Goal: Information Seeking & Learning: Learn about a topic

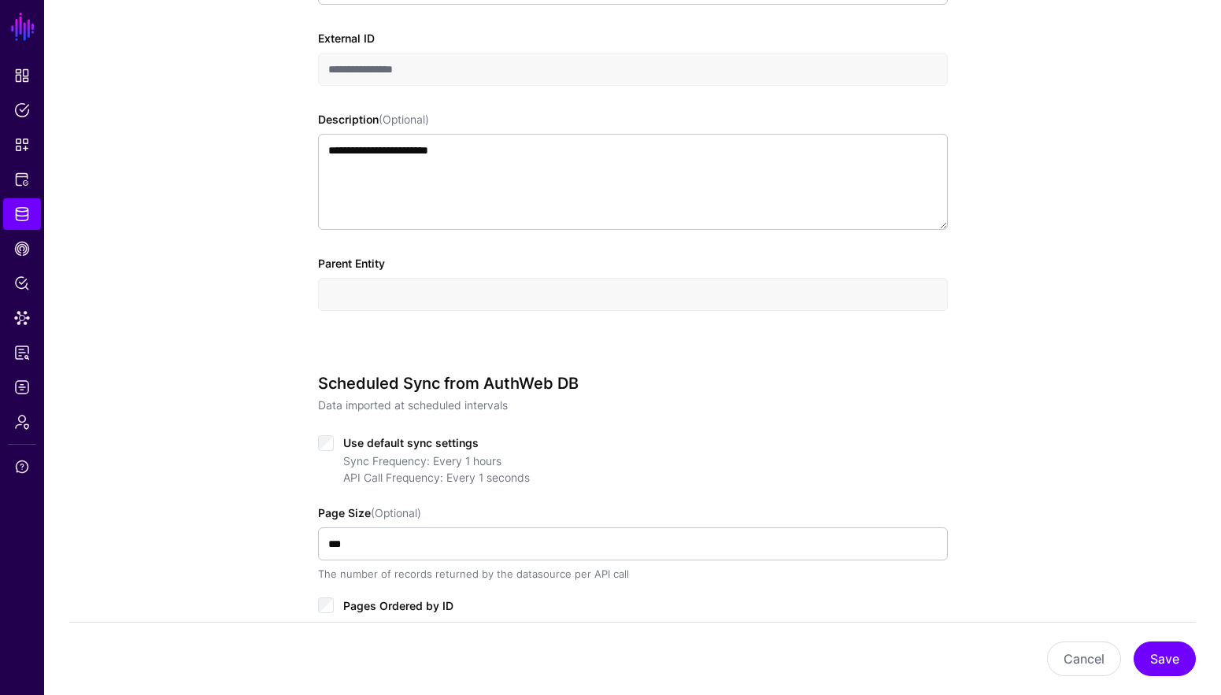
scroll to position [443, 0]
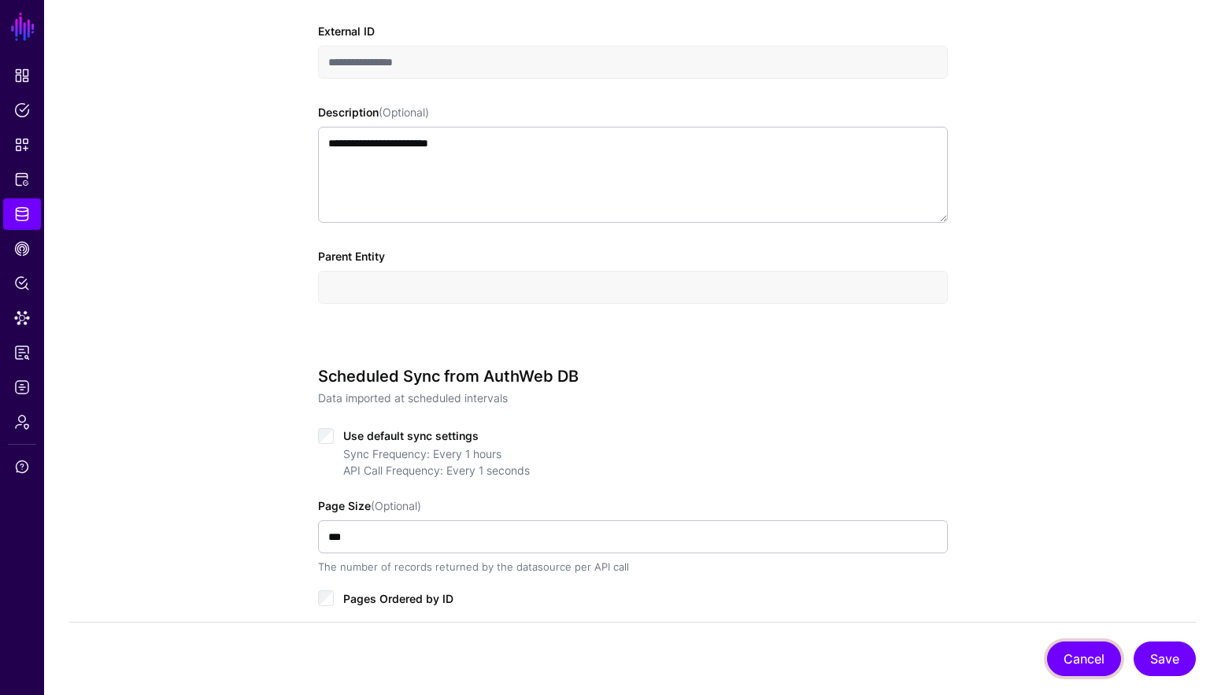
click at [1083, 672] on button "Cancel" at bounding box center [1084, 659] width 74 height 35
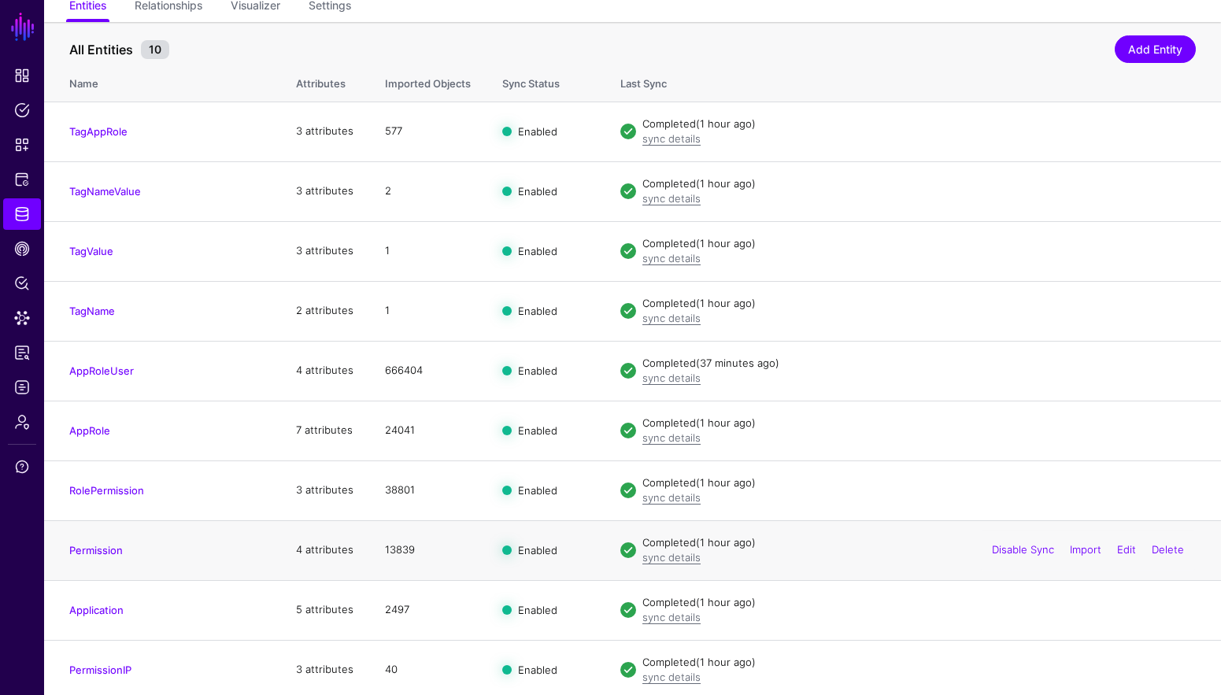
scroll to position [142, 0]
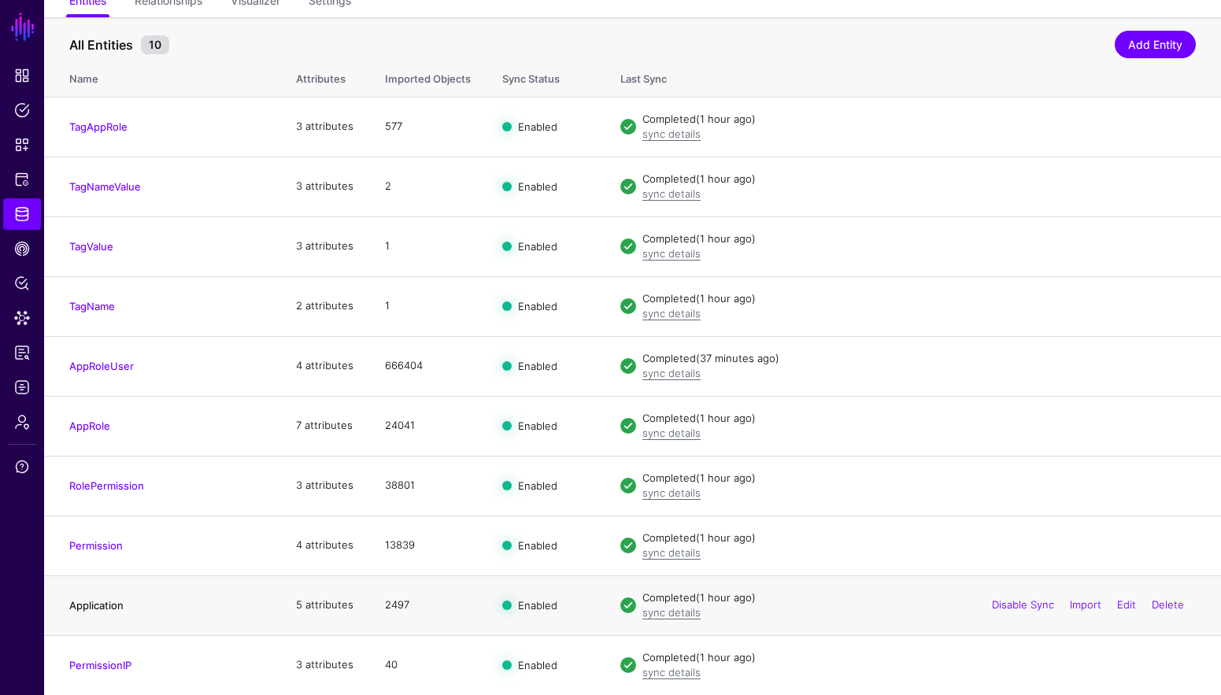
click at [110, 603] on link "Application" at bounding box center [96, 605] width 54 height 13
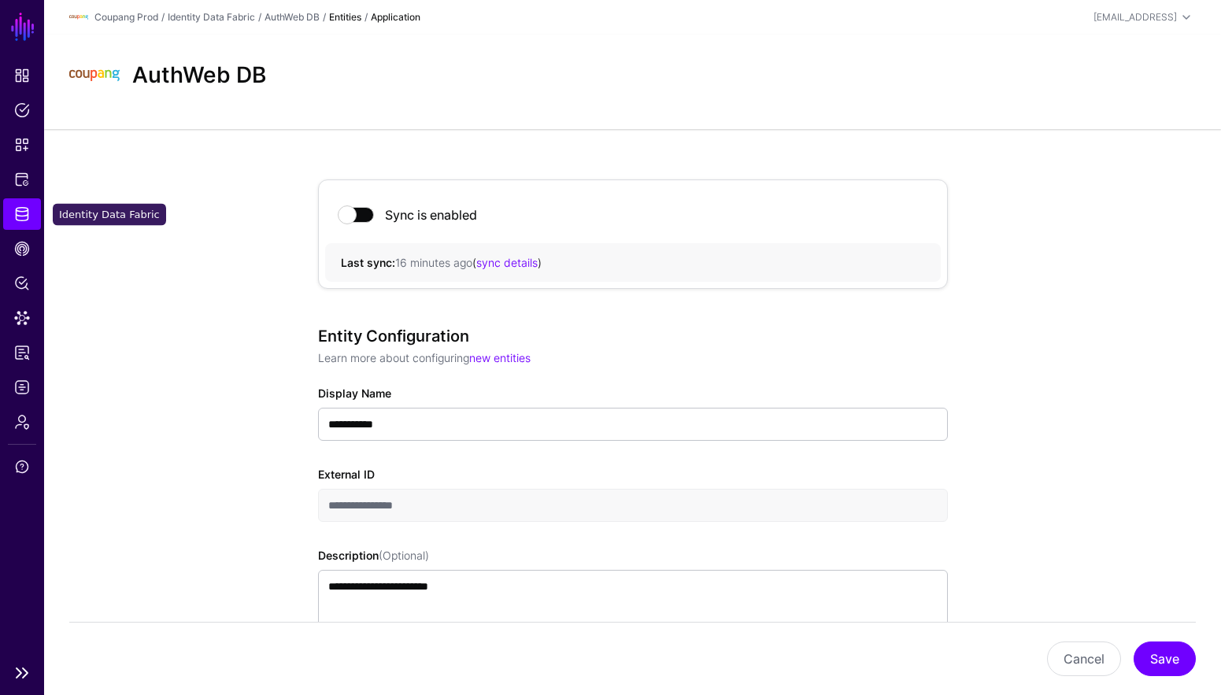
click at [30, 217] on link "Identity Data Fabric" at bounding box center [22, 213] width 38 height 31
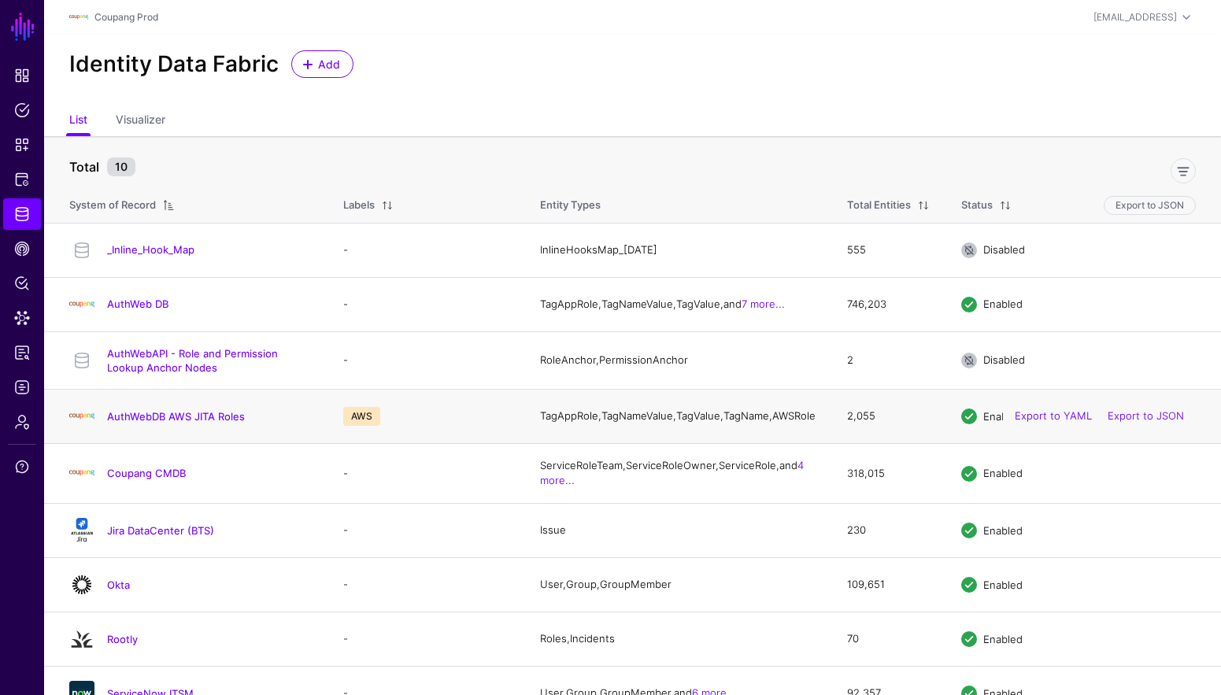
click at [204, 429] on div "AuthWebDB AWS JITA Roles" at bounding box center [190, 416] width 255 height 25
click at [204, 423] on link "AuthWebDB AWS JITA Roles" at bounding box center [176, 416] width 138 height 13
click at [141, 302] on link "AuthWeb DB" at bounding box center [137, 304] width 61 height 13
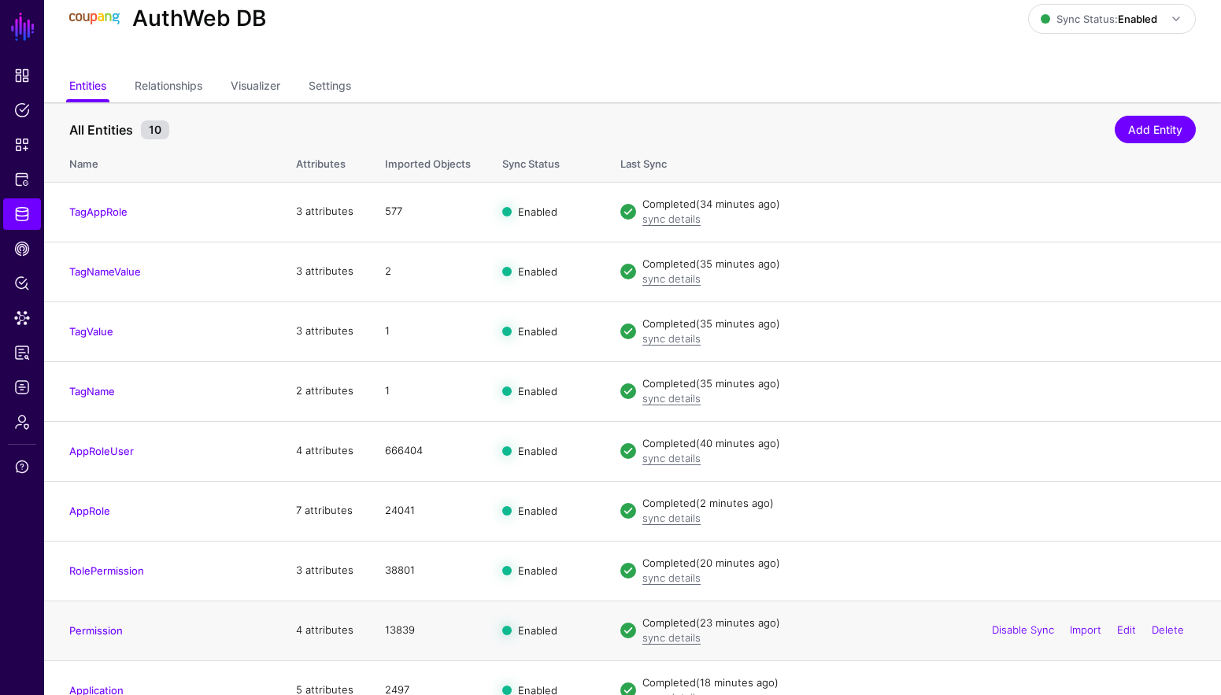
scroll to position [142, 0]
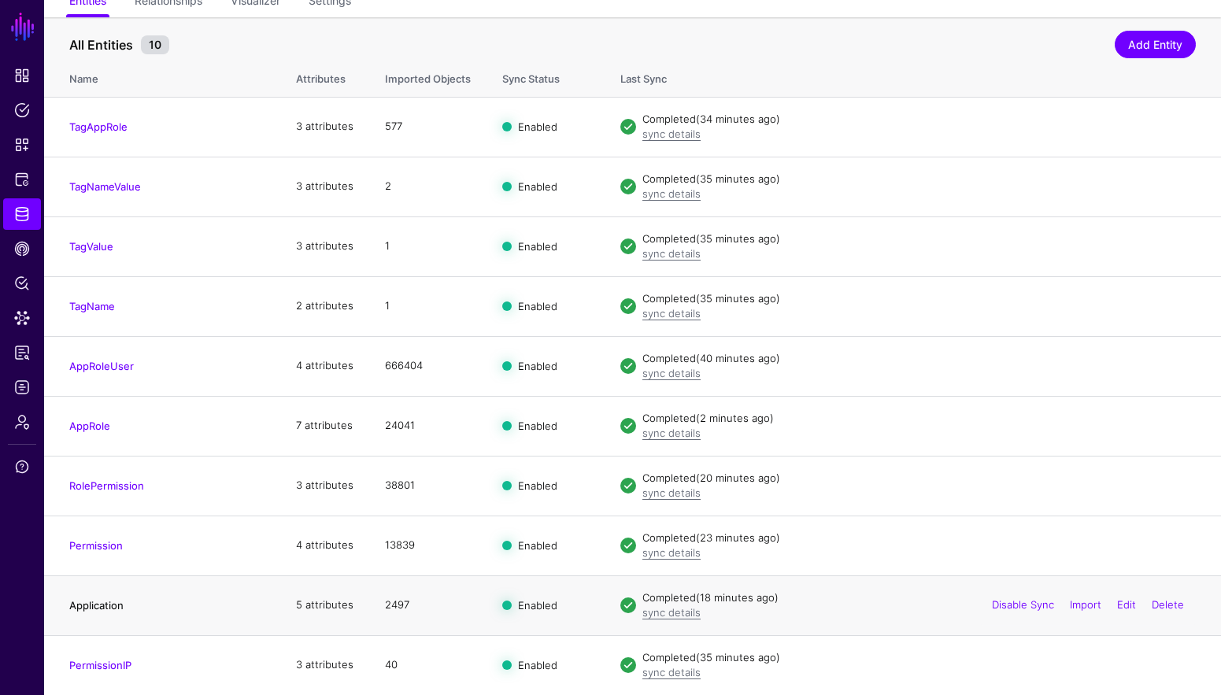
click at [119, 608] on link "Application" at bounding box center [96, 605] width 54 height 13
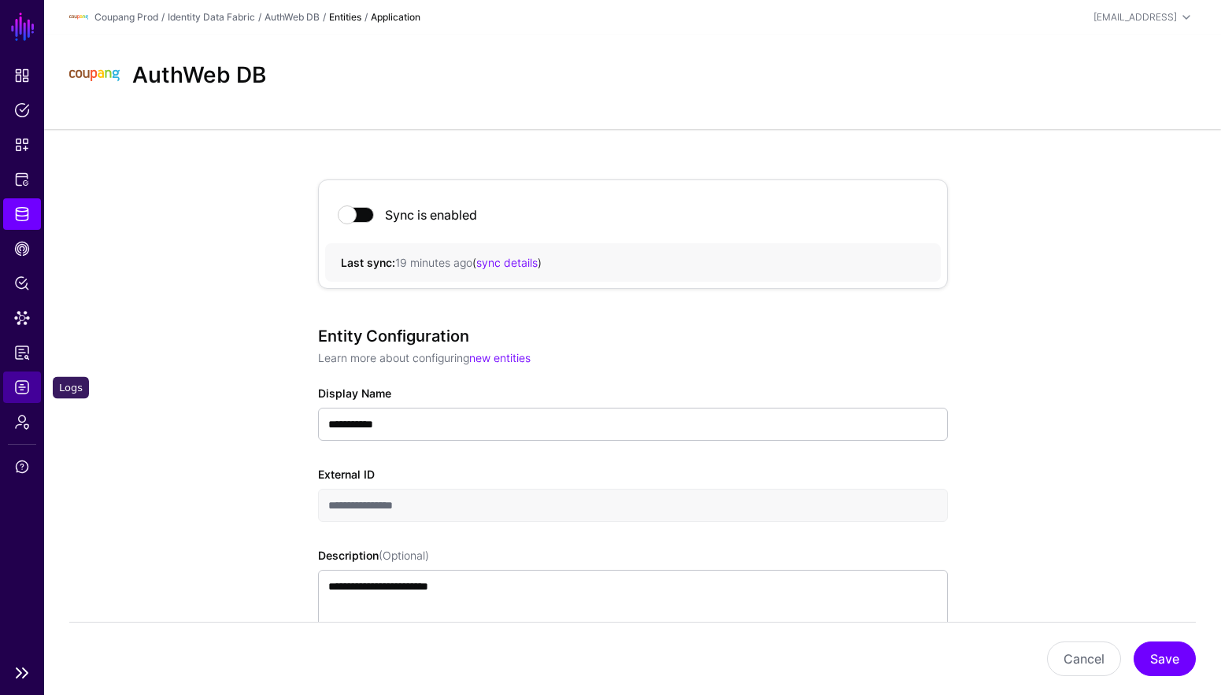
click at [24, 389] on span "Logs" at bounding box center [22, 387] width 16 height 16
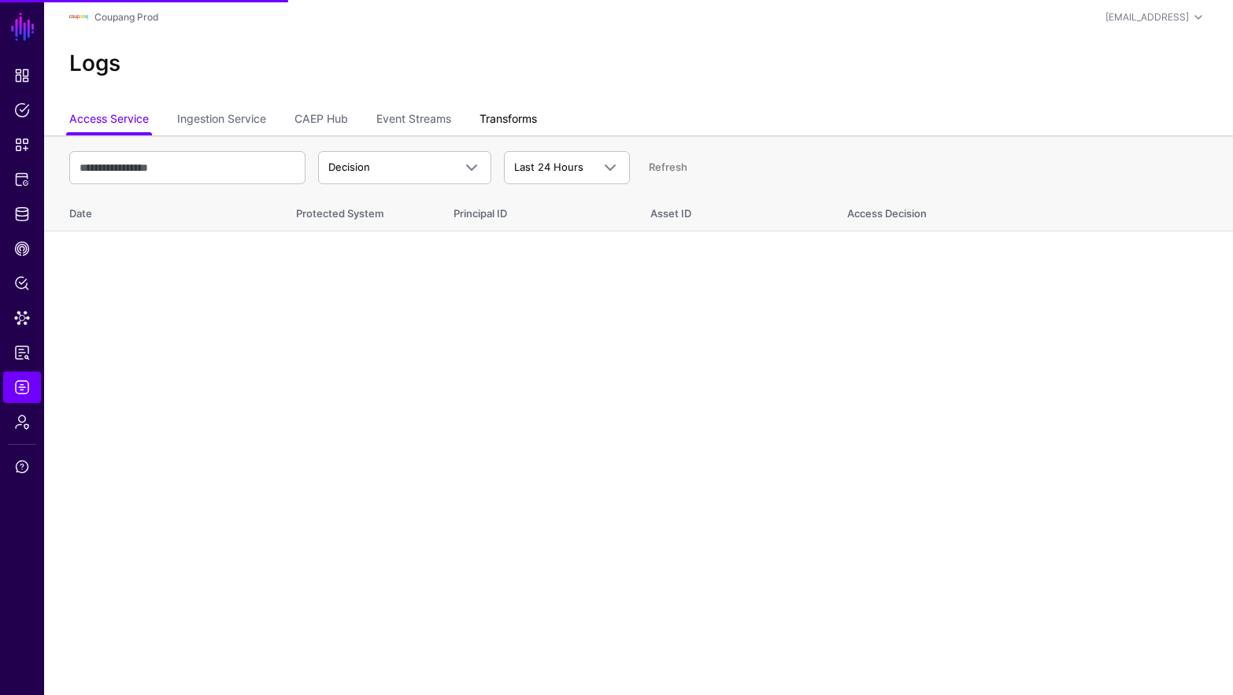
click at [531, 109] on link "Transforms" at bounding box center [507, 121] width 57 height 30
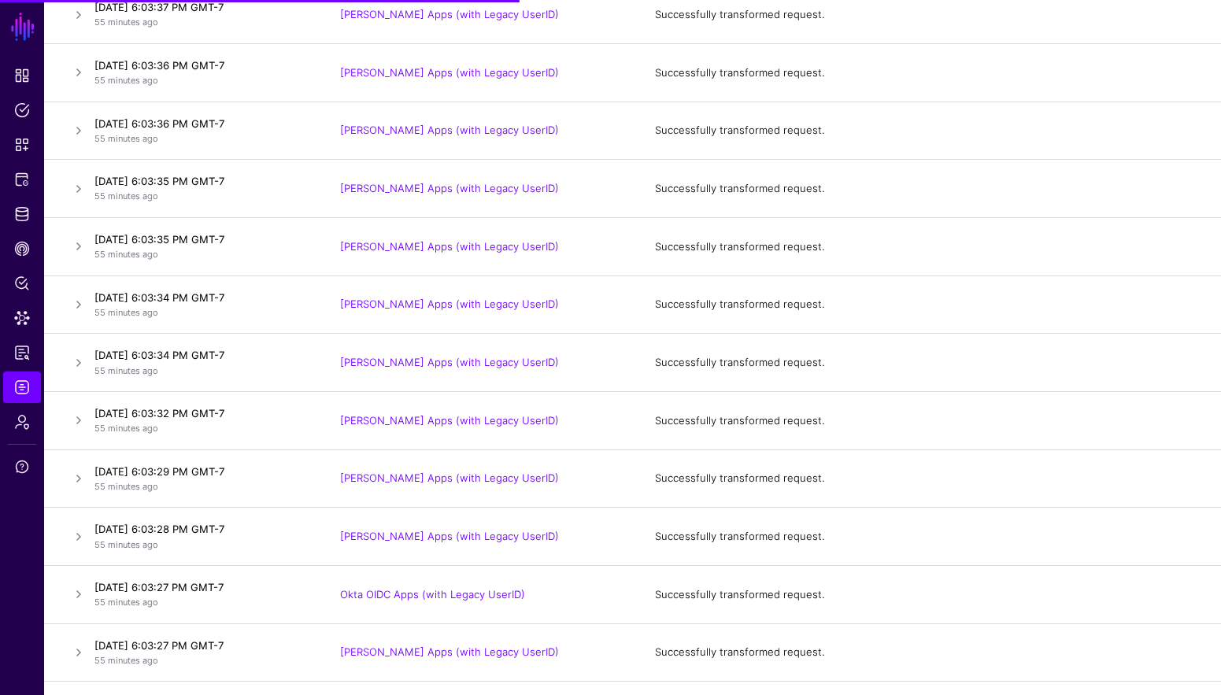
scroll to position [131032, 0]
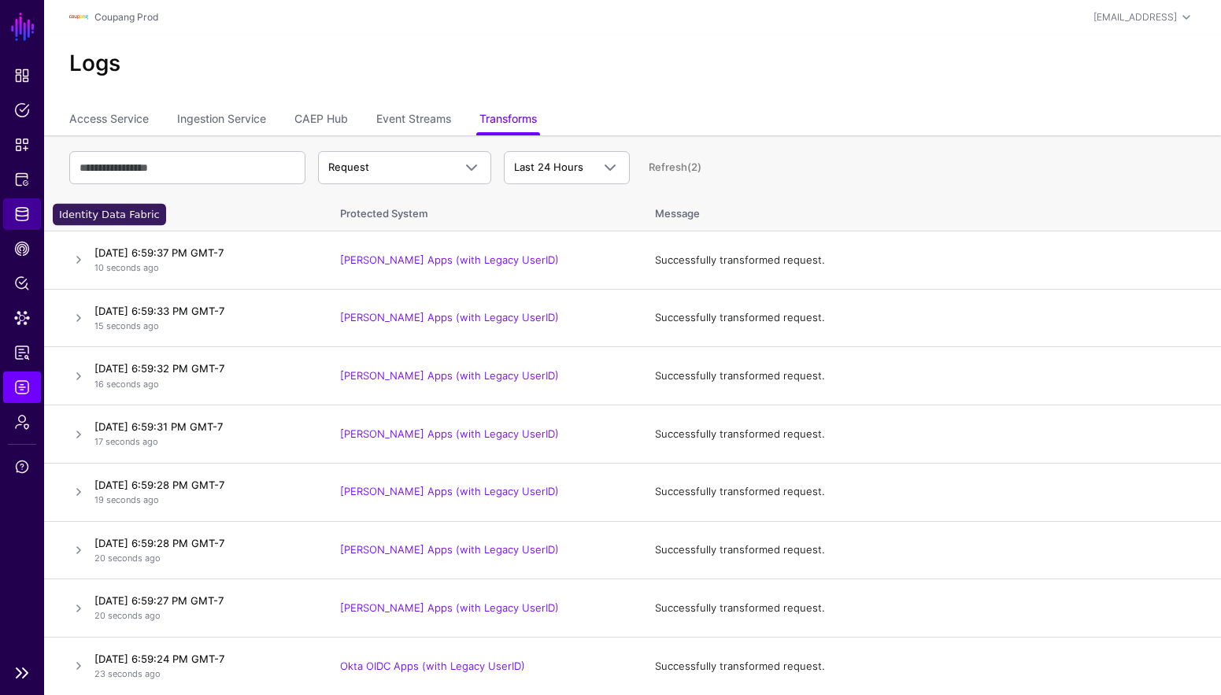
click at [16, 203] on link "Identity Data Fabric" at bounding box center [22, 213] width 38 height 31
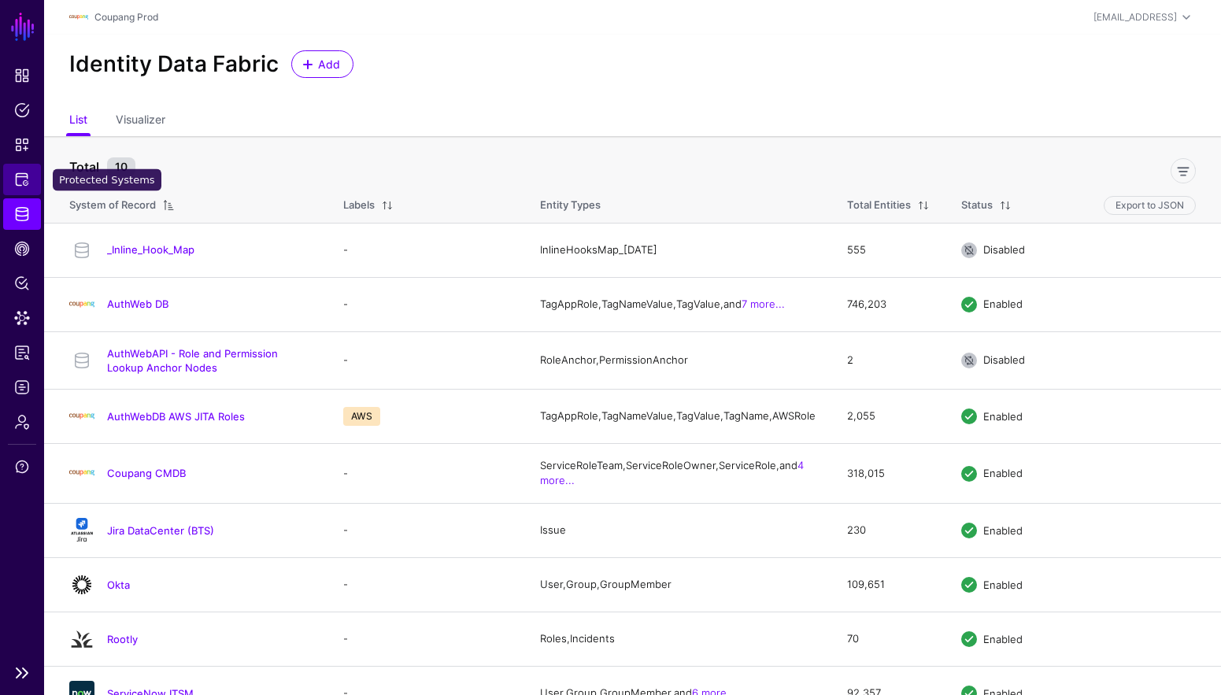
click at [39, 181] on link "Protected Systems" at bounding box center [22, 179] width 38 height 31
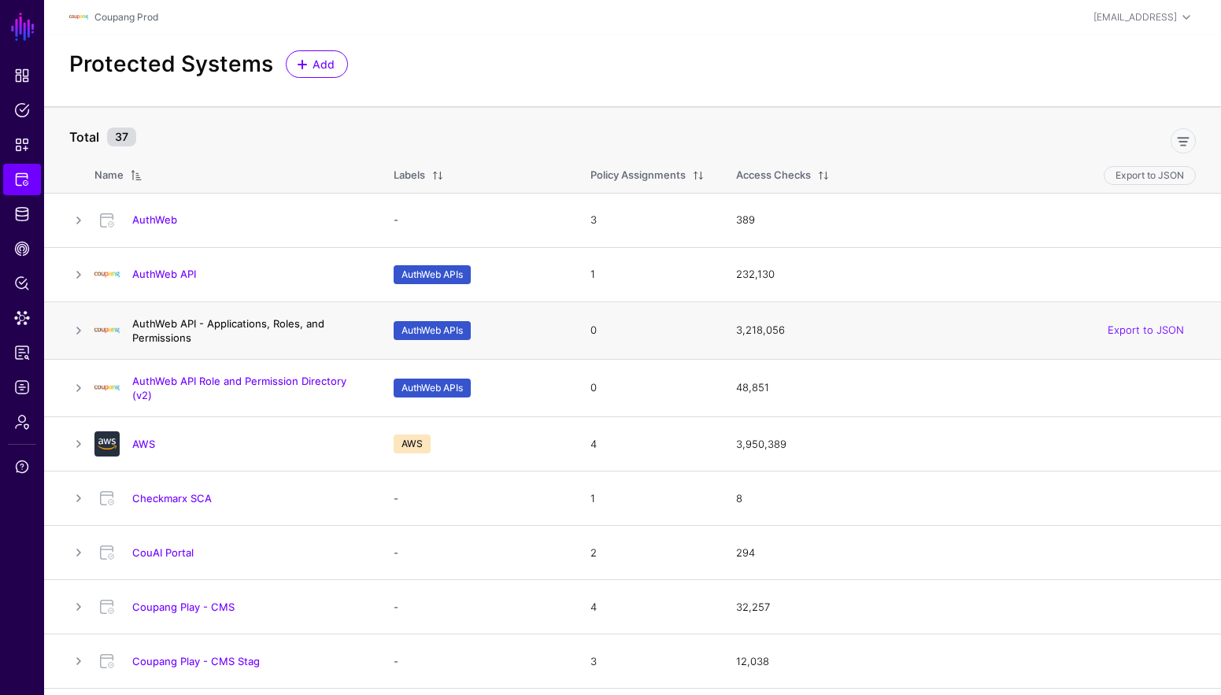
click at [250, 321] on link "AuthWeb API - Applications, Roles, and Permissions" at bounding box center [228, 330] width 192 height 27
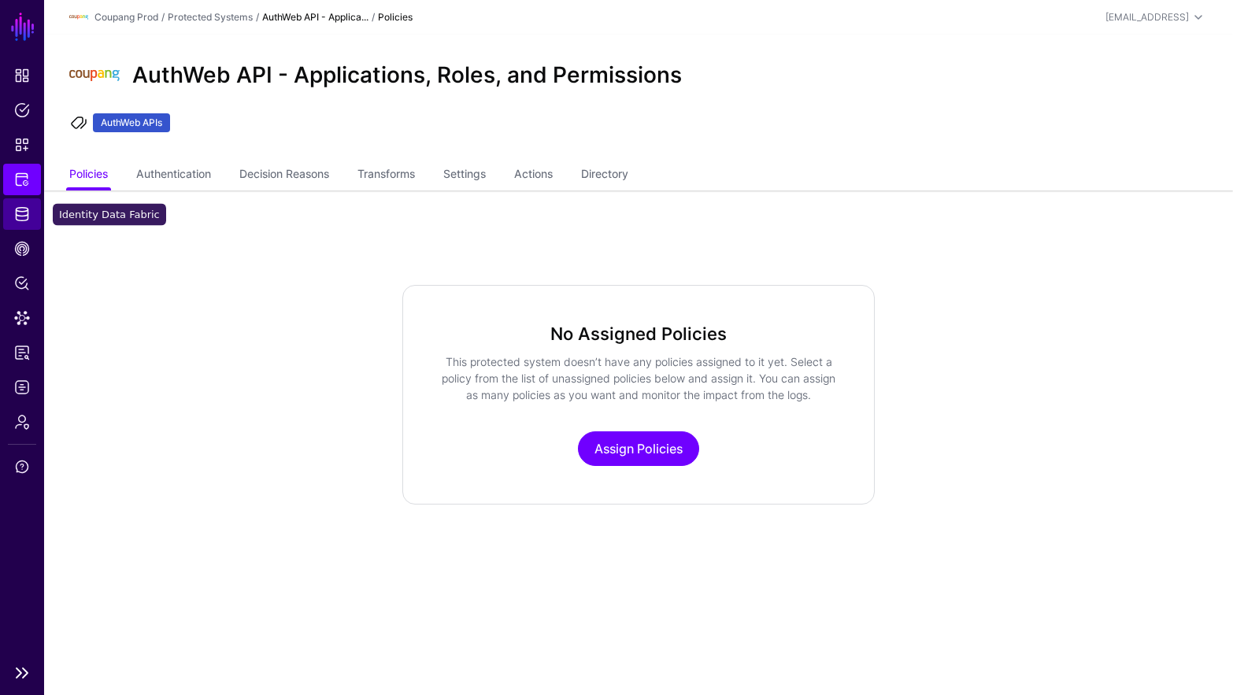
click at [23, 222] on link "Identity Data Fabric" at bounding box center [22, 213] width 38 height 31
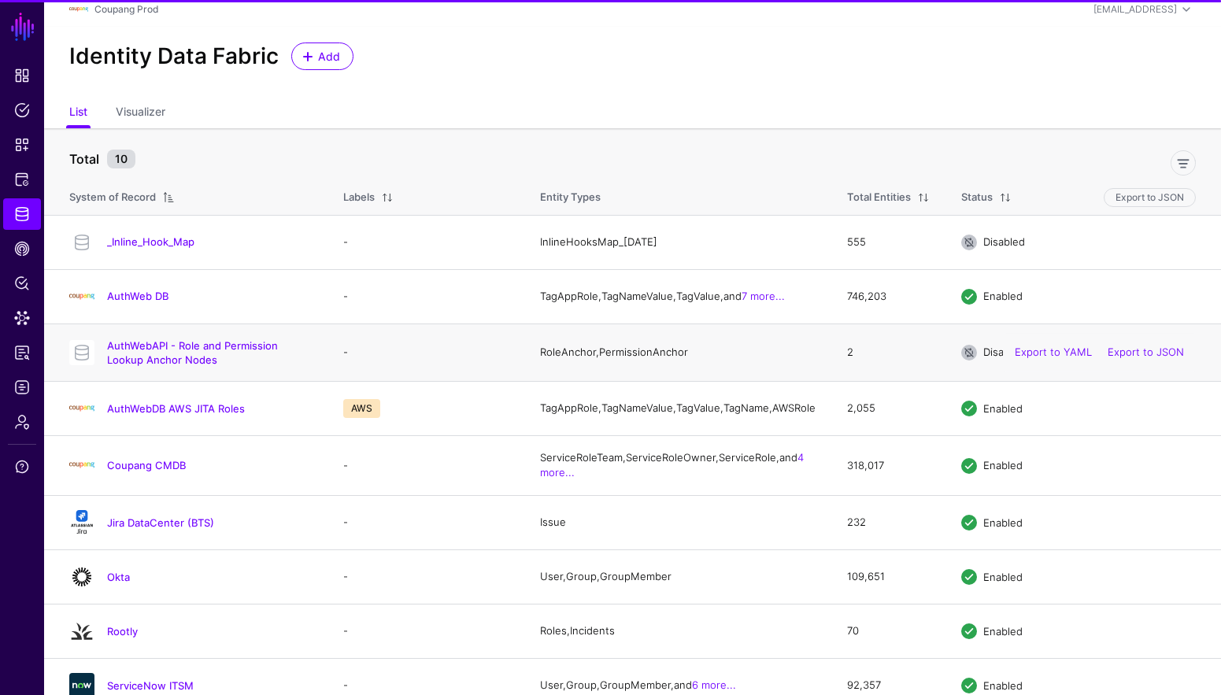
scroll to position [18, 0]
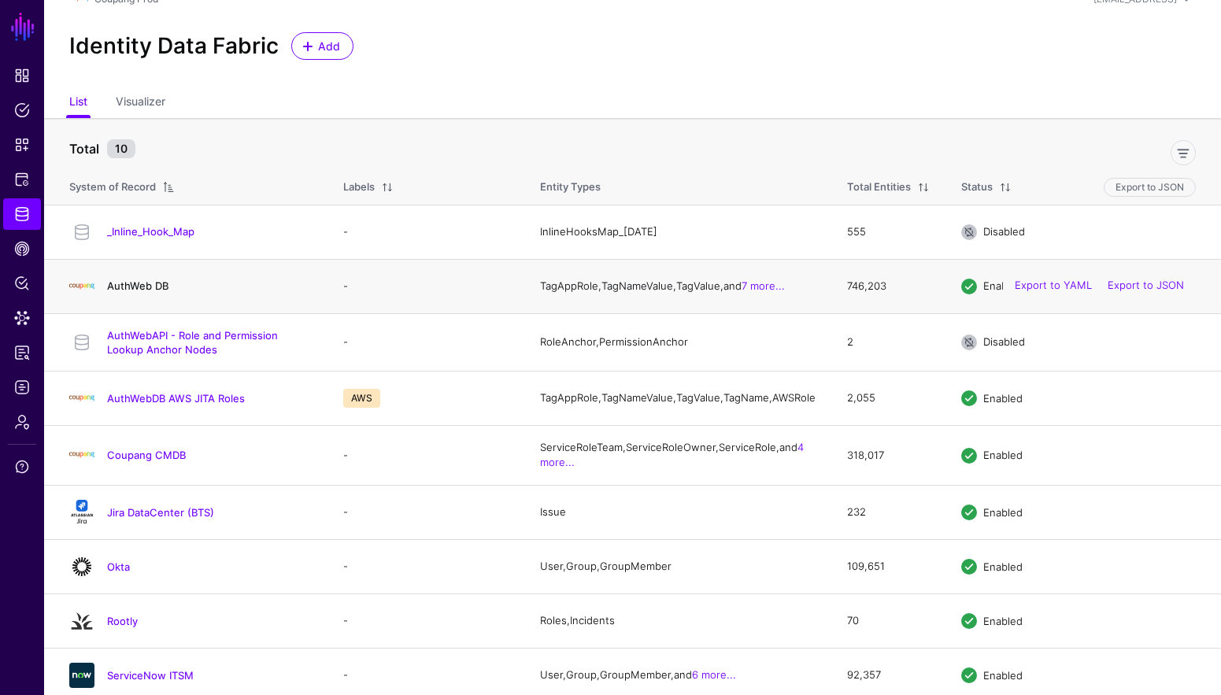
click at [142, 290] on link "AuthWeb DB" at bounding box center [137, 286] width 61 height 13
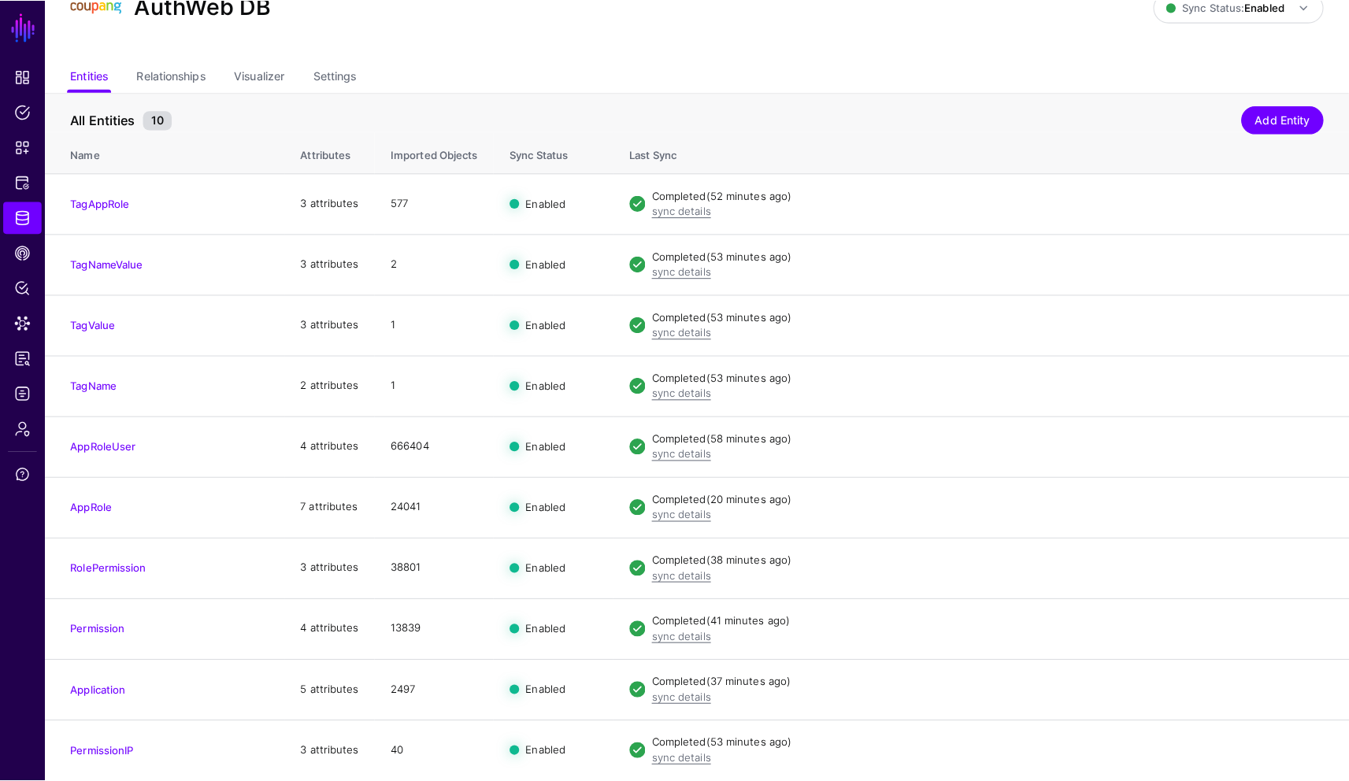
scroll to position [56, 0]
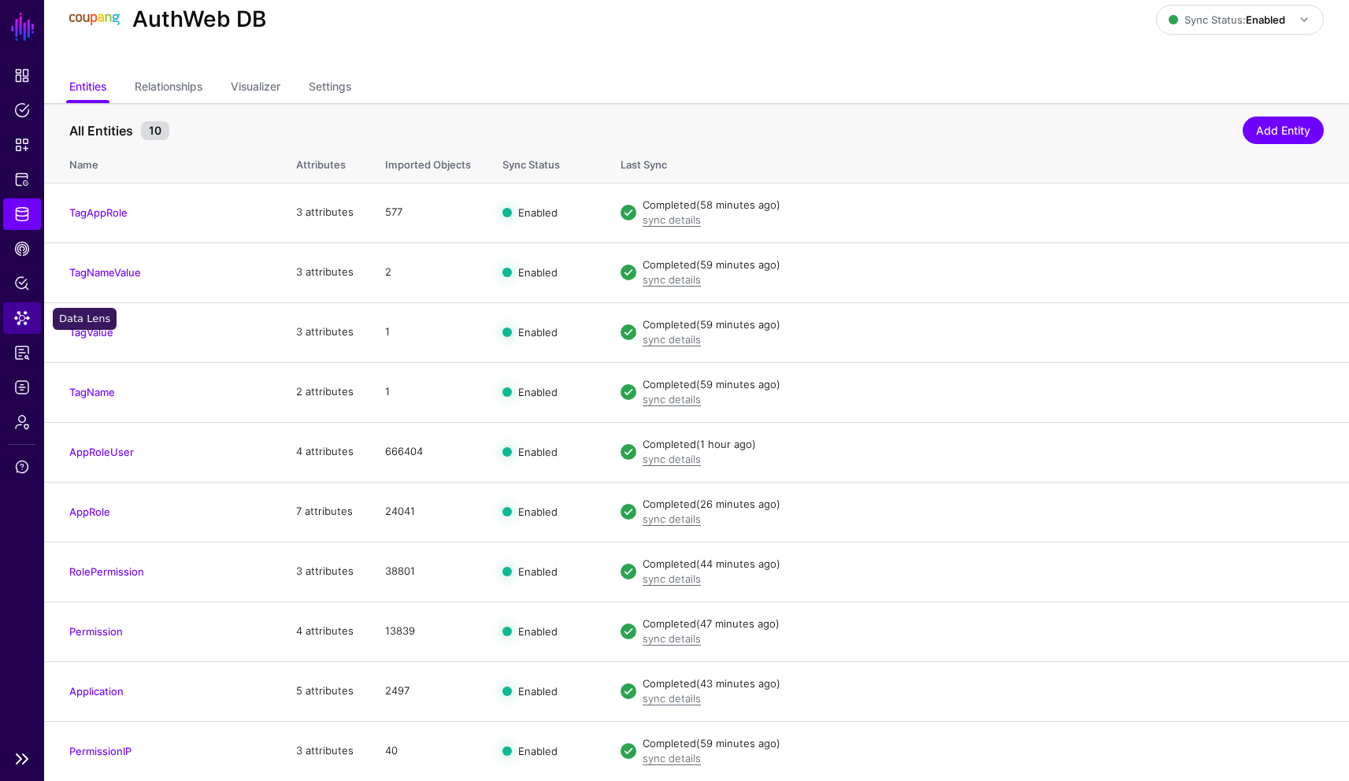
click at [18, 326] on link "Data Lens" at bounding box center [22, 317] width 38 height 31
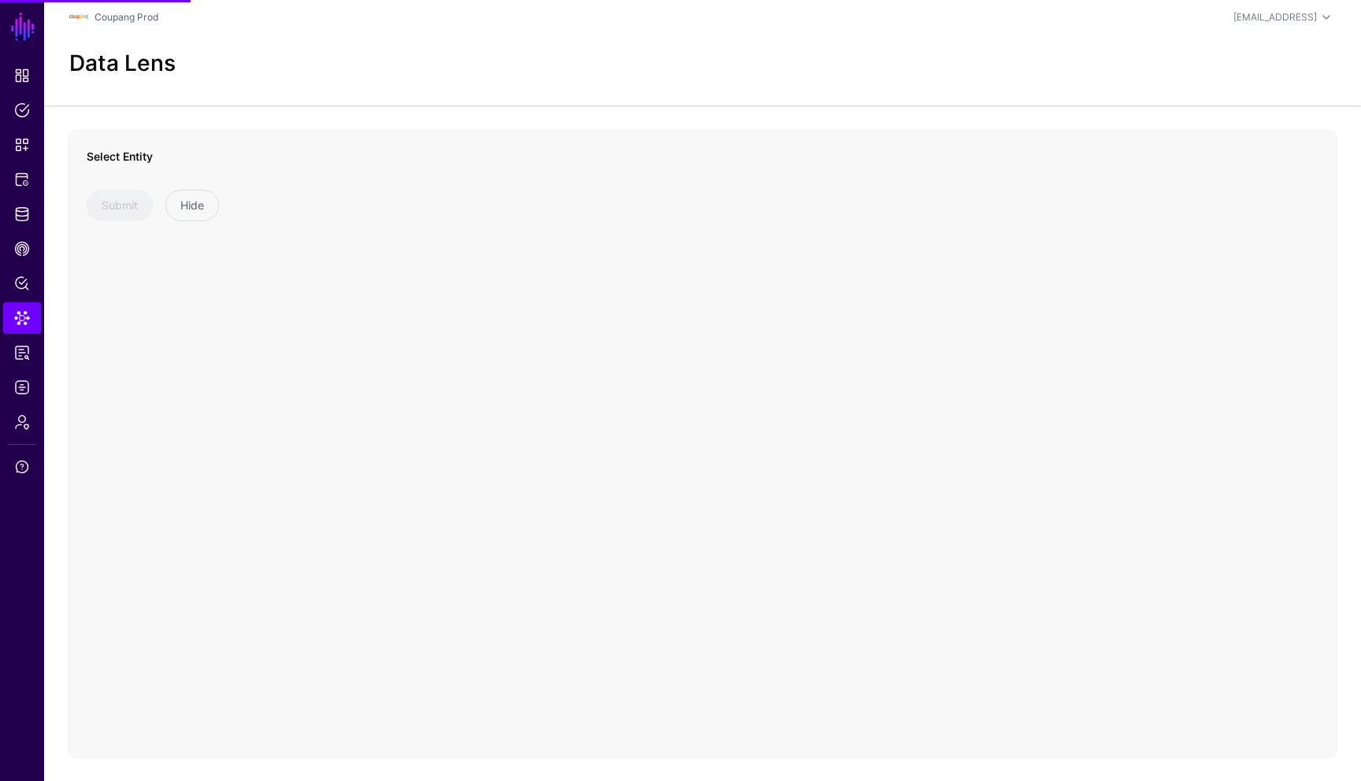
click at [178, 176] on div "Select Entity Submit Hide" at bounding box center [225, 184] width 276 height 73
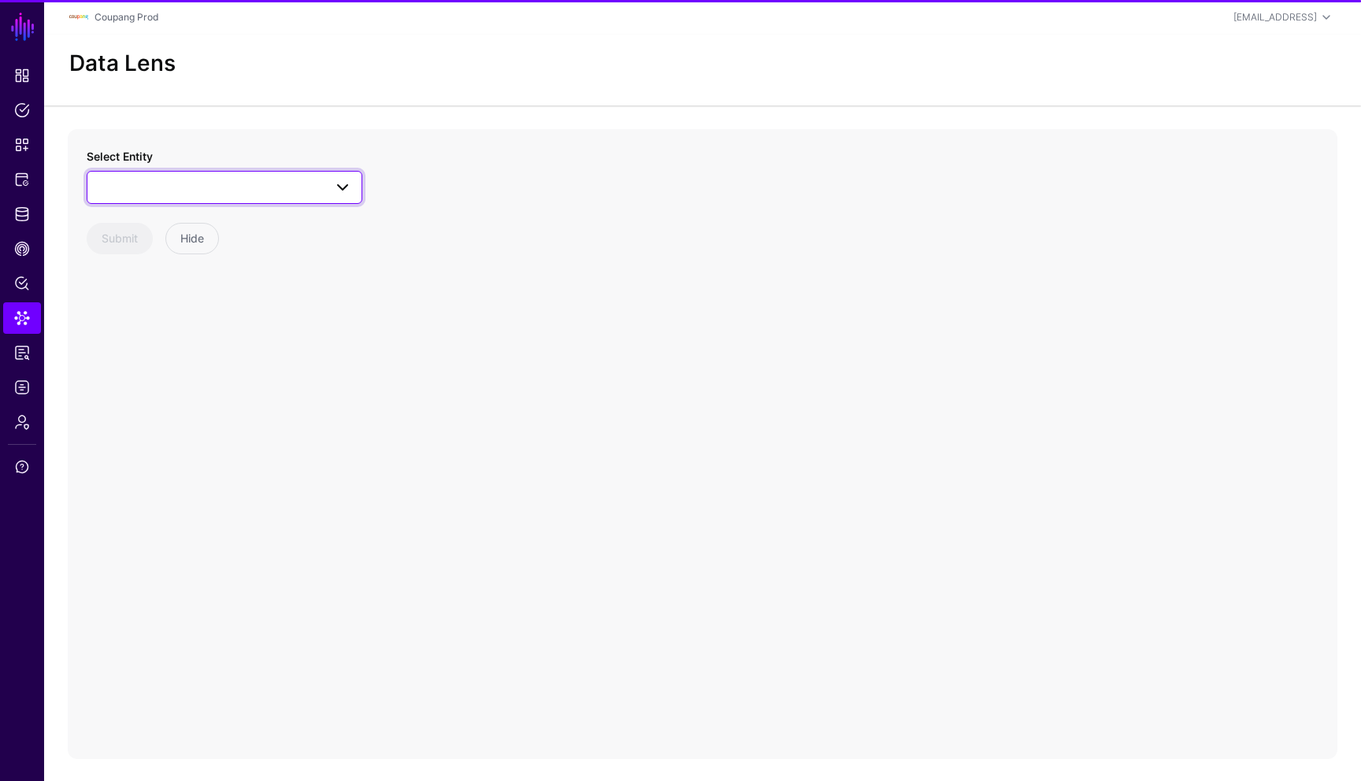
click at [173, 181] on span at bounding box center [224, 187] width 255 height 19
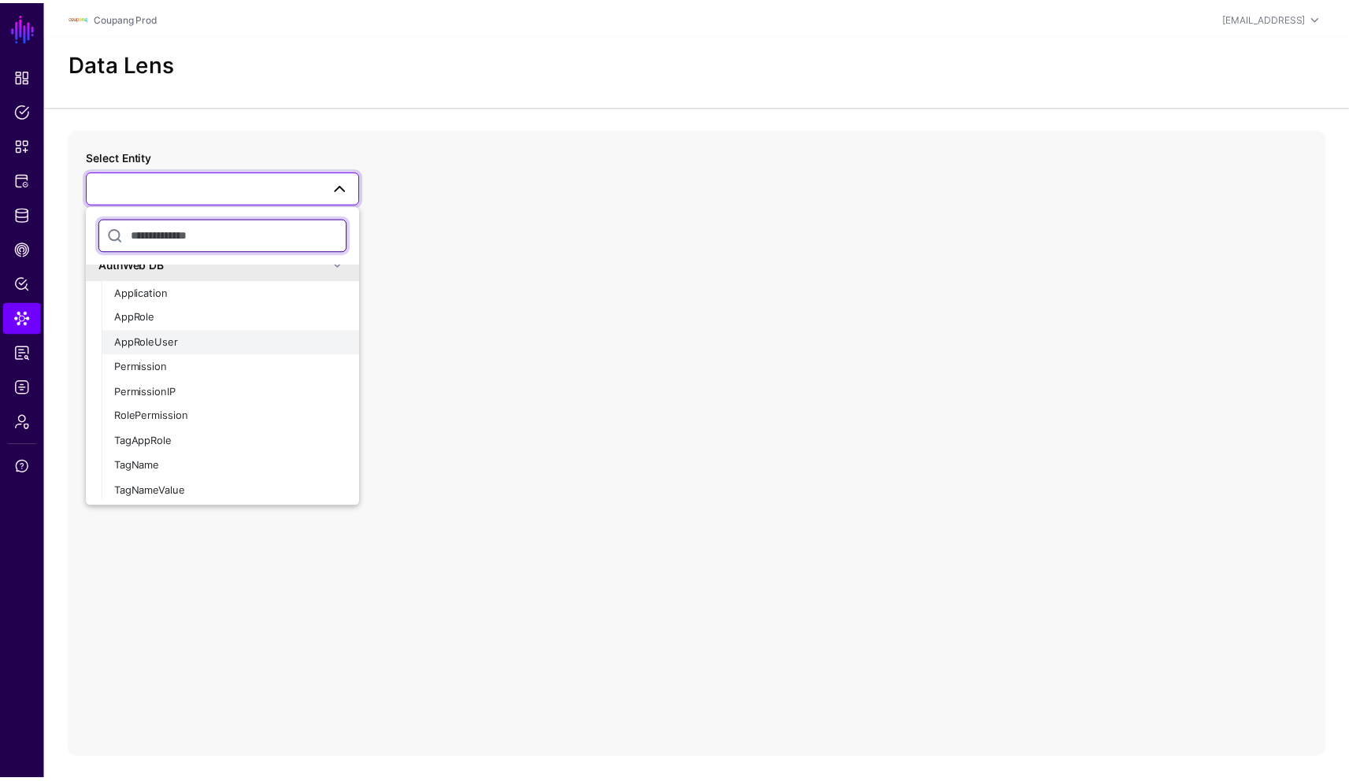
scroll to position [1089, 0]
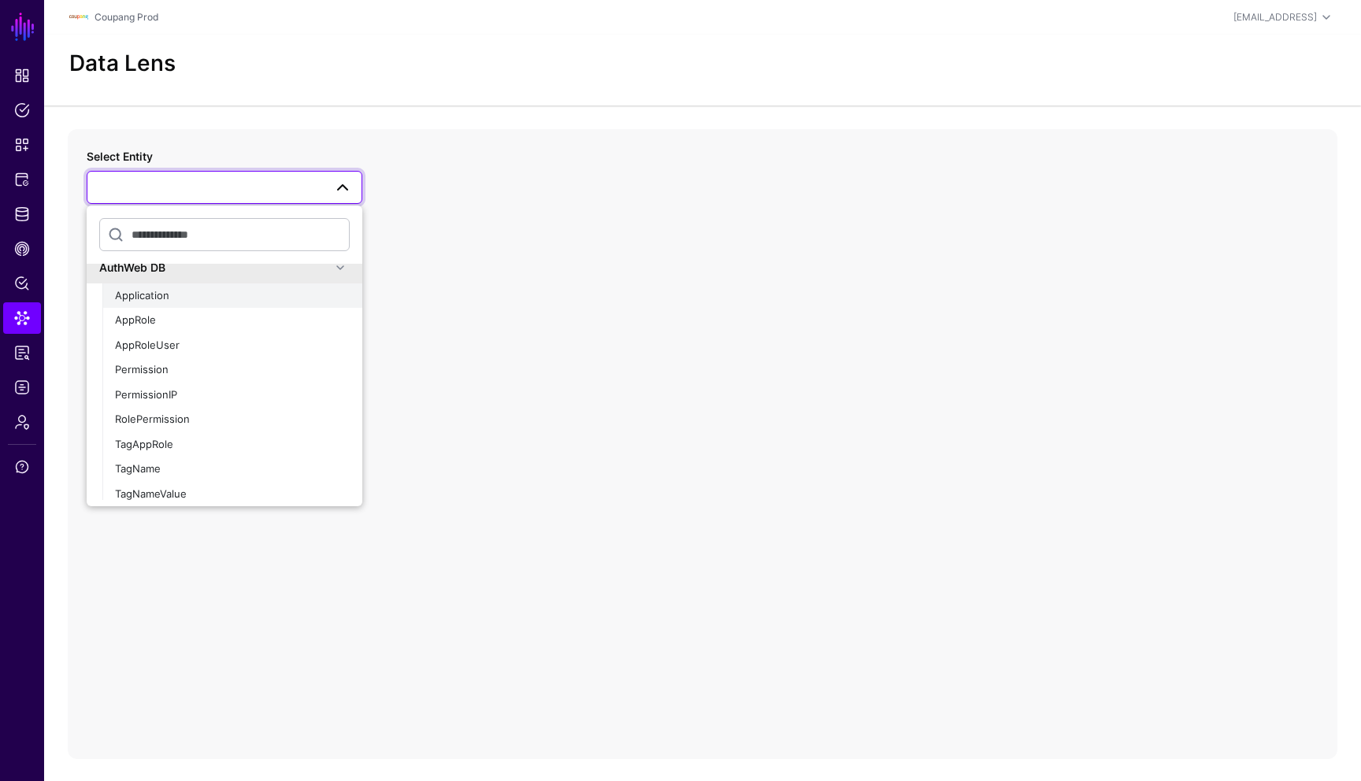
click at [224, 300] on div "Application" at bounding box center [232, 296] width 235 height 16
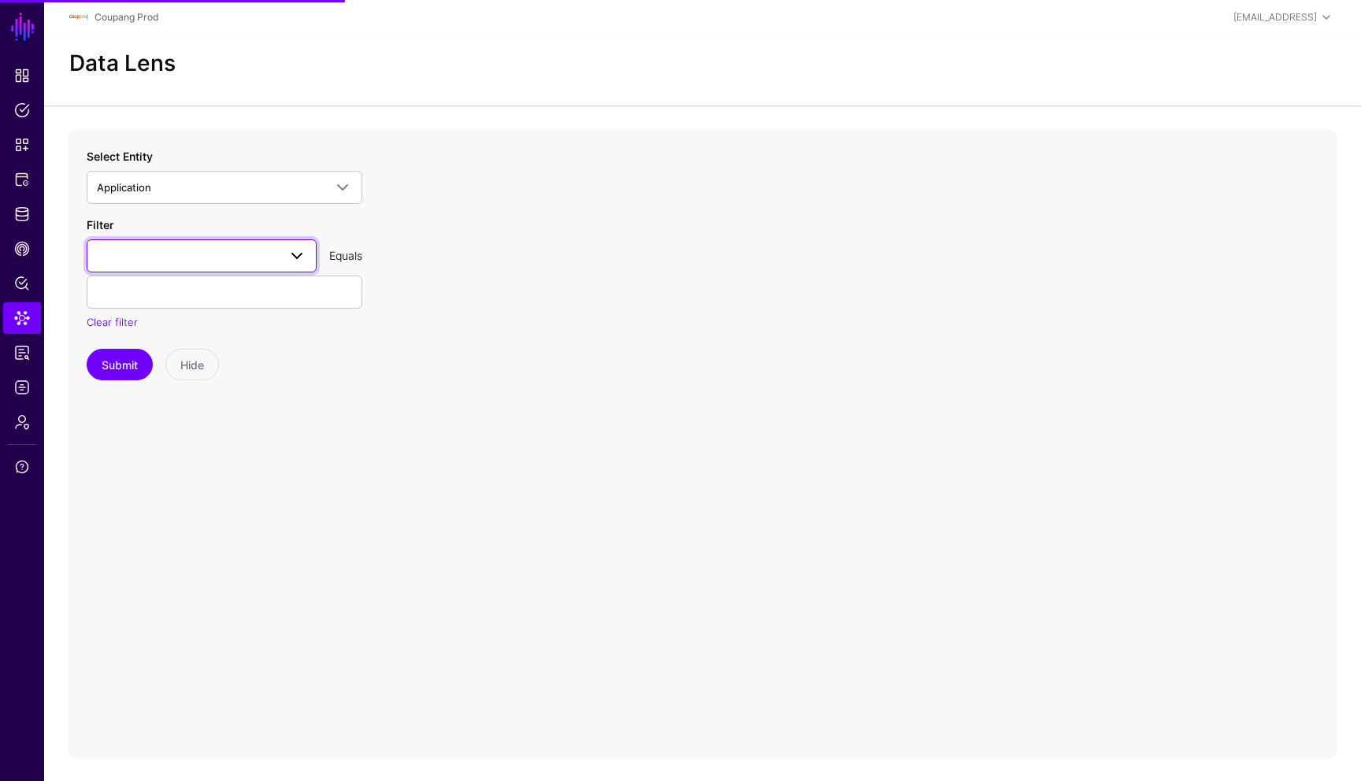
click at [157, 242] on link at bounding box center [202, 255] width 230 height 33
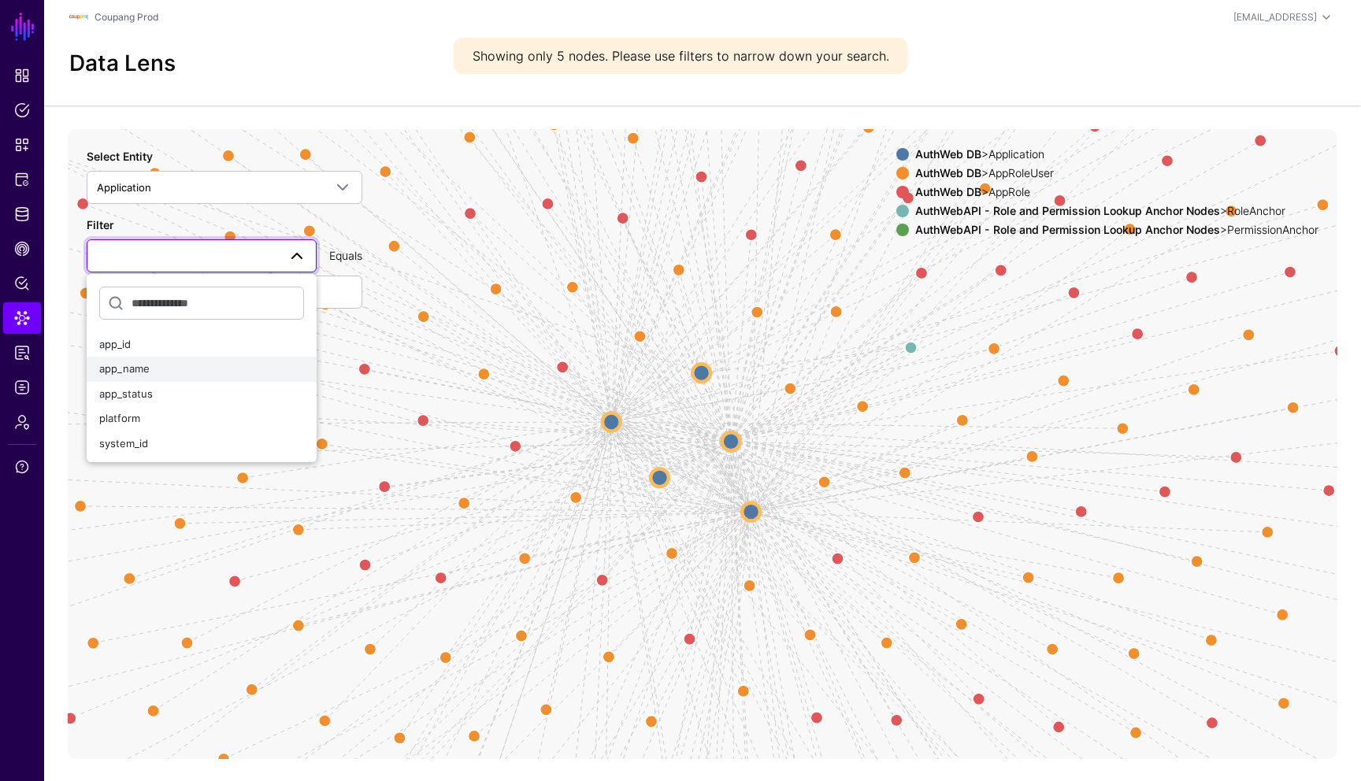
click at [176, 373] on div "app_name" at bounding box center [201, 369] width 205 height 16
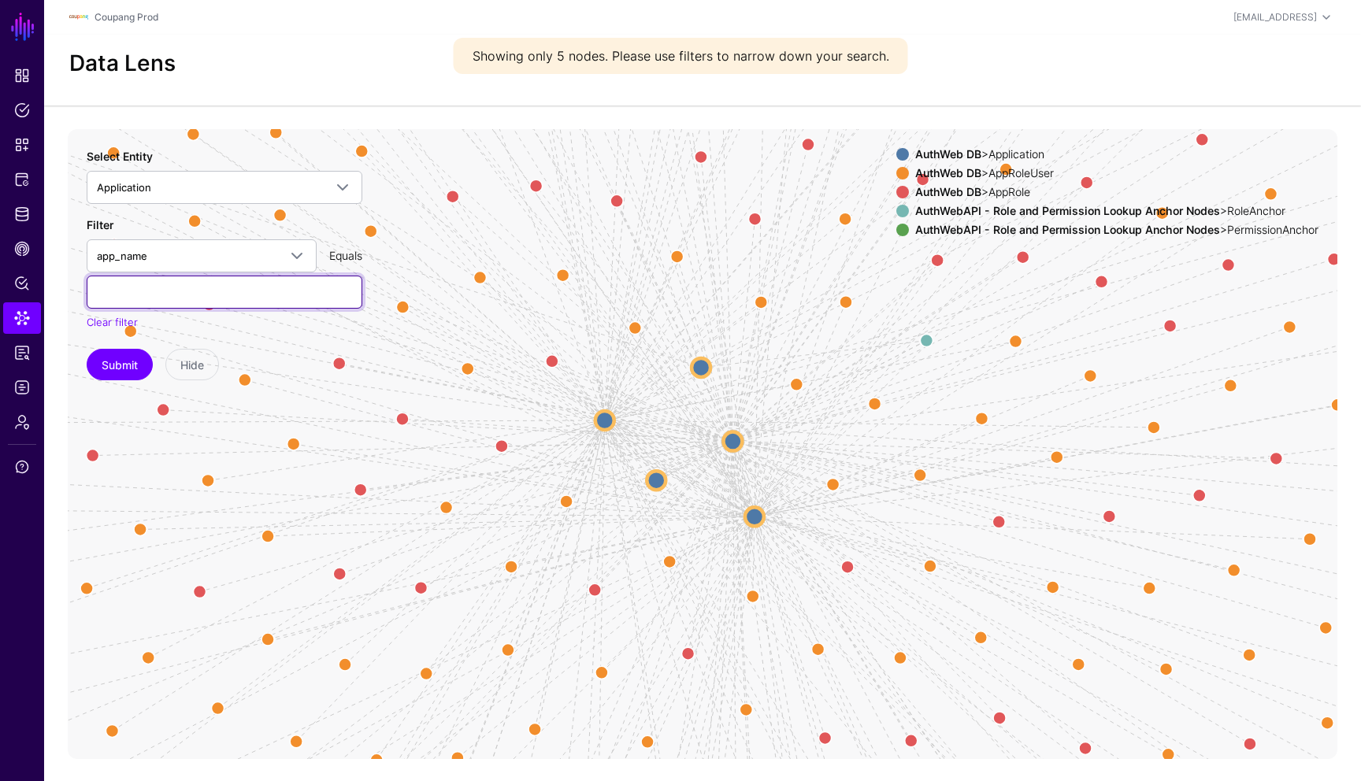
click at [157, 291] on input "text" at bounding box center [225, 292] width 276 height 33
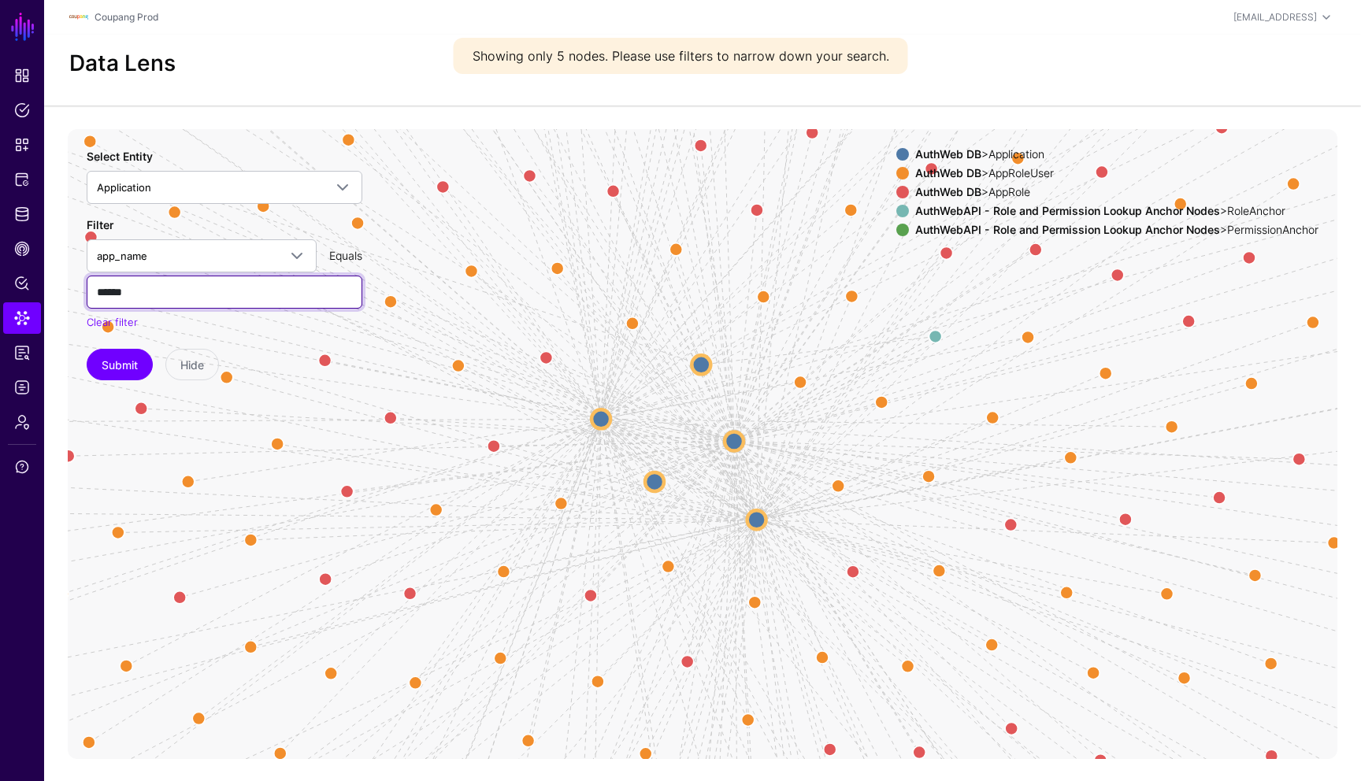
click at [87, 349] on button "Submit" at bounding box center [120, 364] width 66 height 31
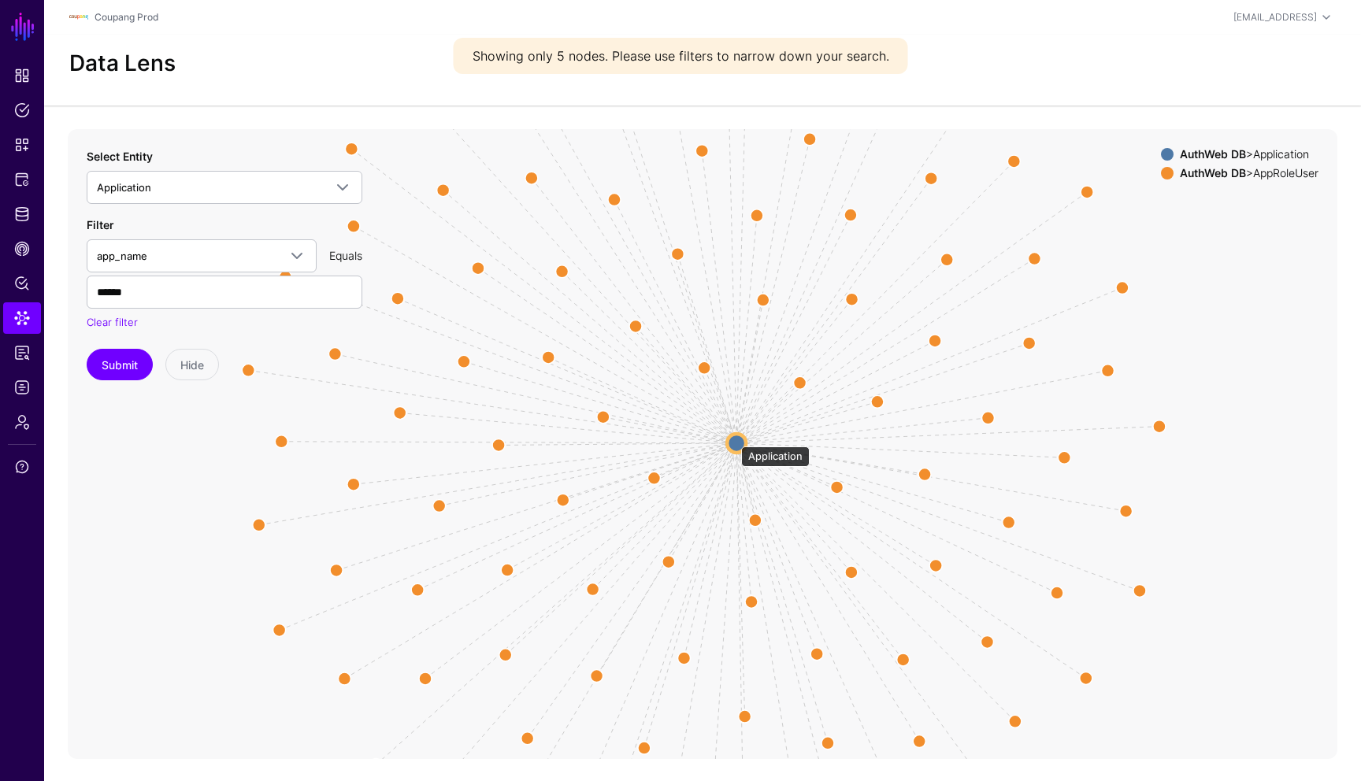
click at [733, 439] on circle at bounding box center [736, 442] width 19 height 19
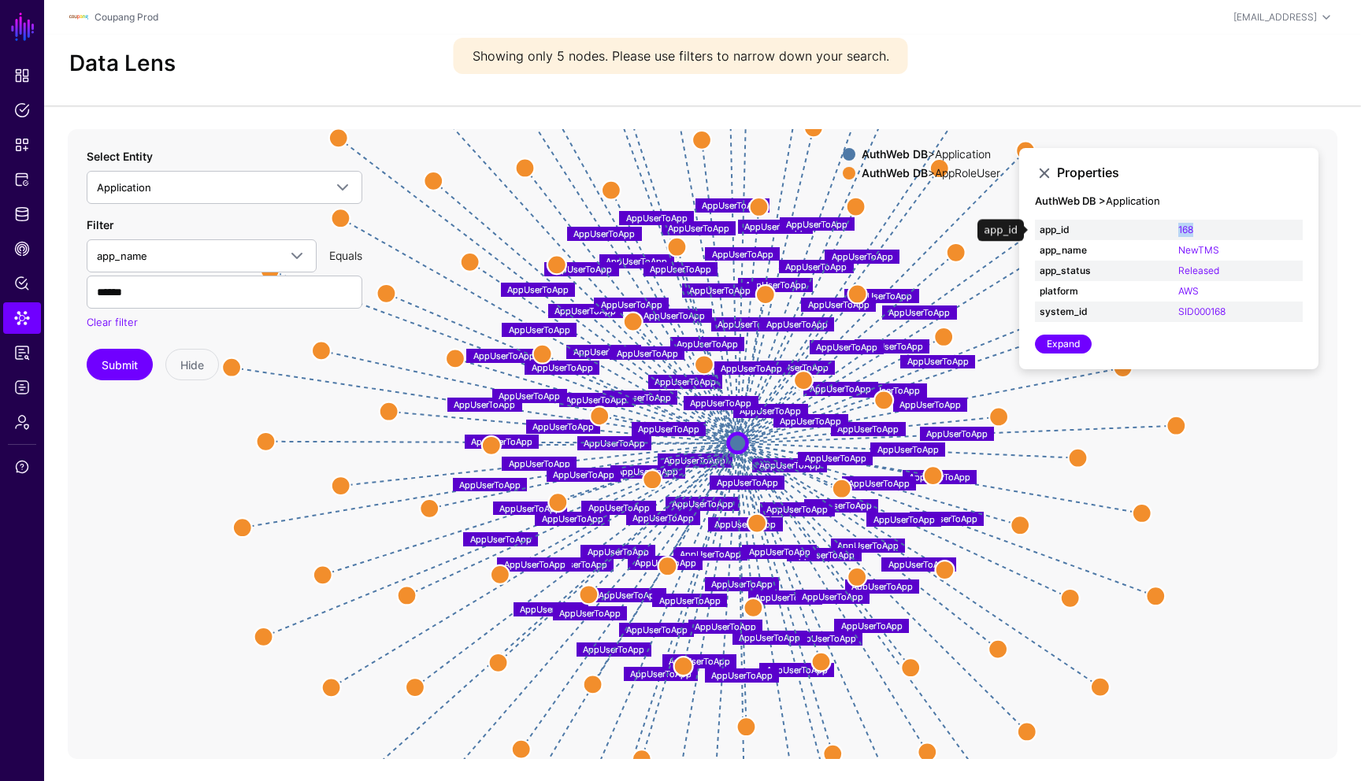
drag, startPoint x: 1220, startPoint y: 231, endPoint x: 1168, endPoint y: 231, distance: 52.0
click at [1168, 231] on tr "app_id 168" at bounding box center [1169, 230] width 268 height 20
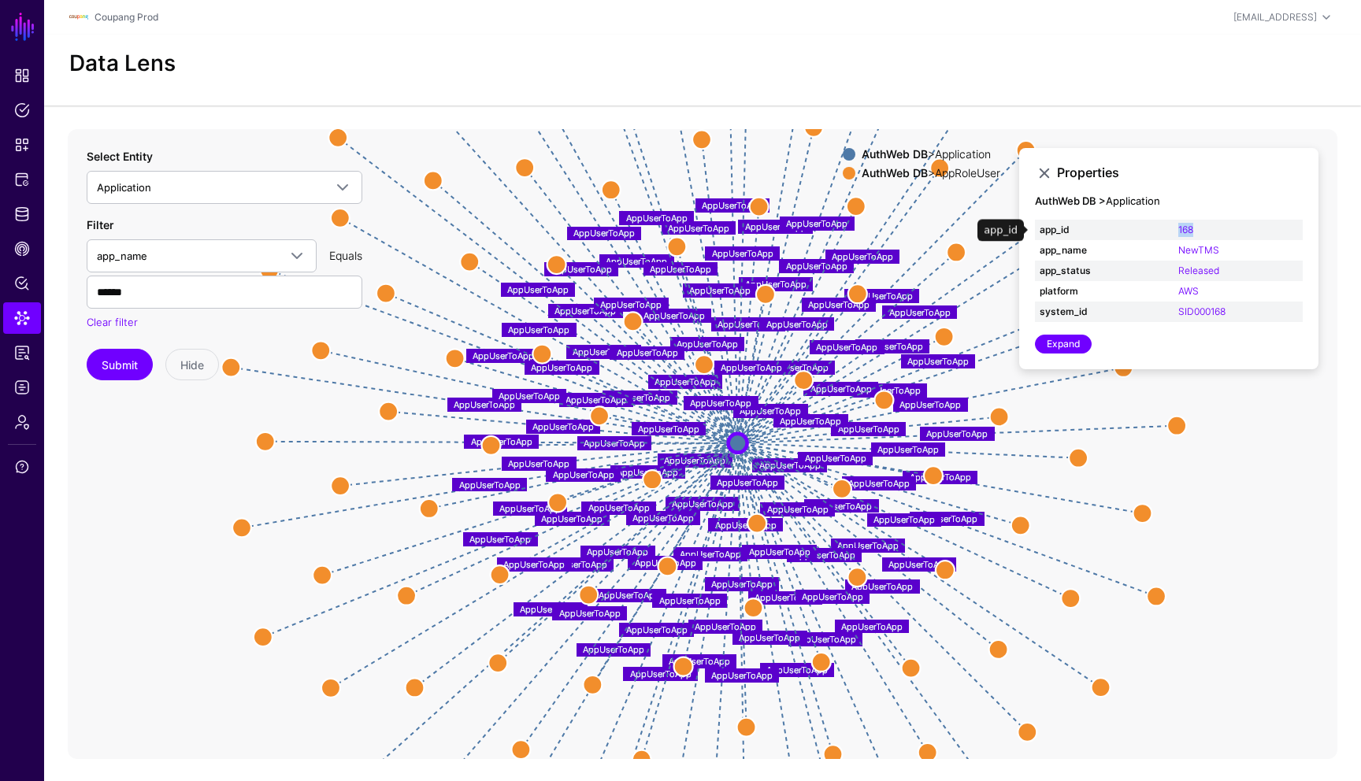
click at [1216, 228] on td "168" at bounding box center [1237, 230] width 129 height 20
click at [1190, 228] on td "168" at bounding box center [1237, 230] width 129 height 20
click at [1187, 228] on link "168" at bounding box center [1185, 230] width 15 height 12
click at [227, 291] on input "***" at bounding box center [225, 292] width 276 height 33
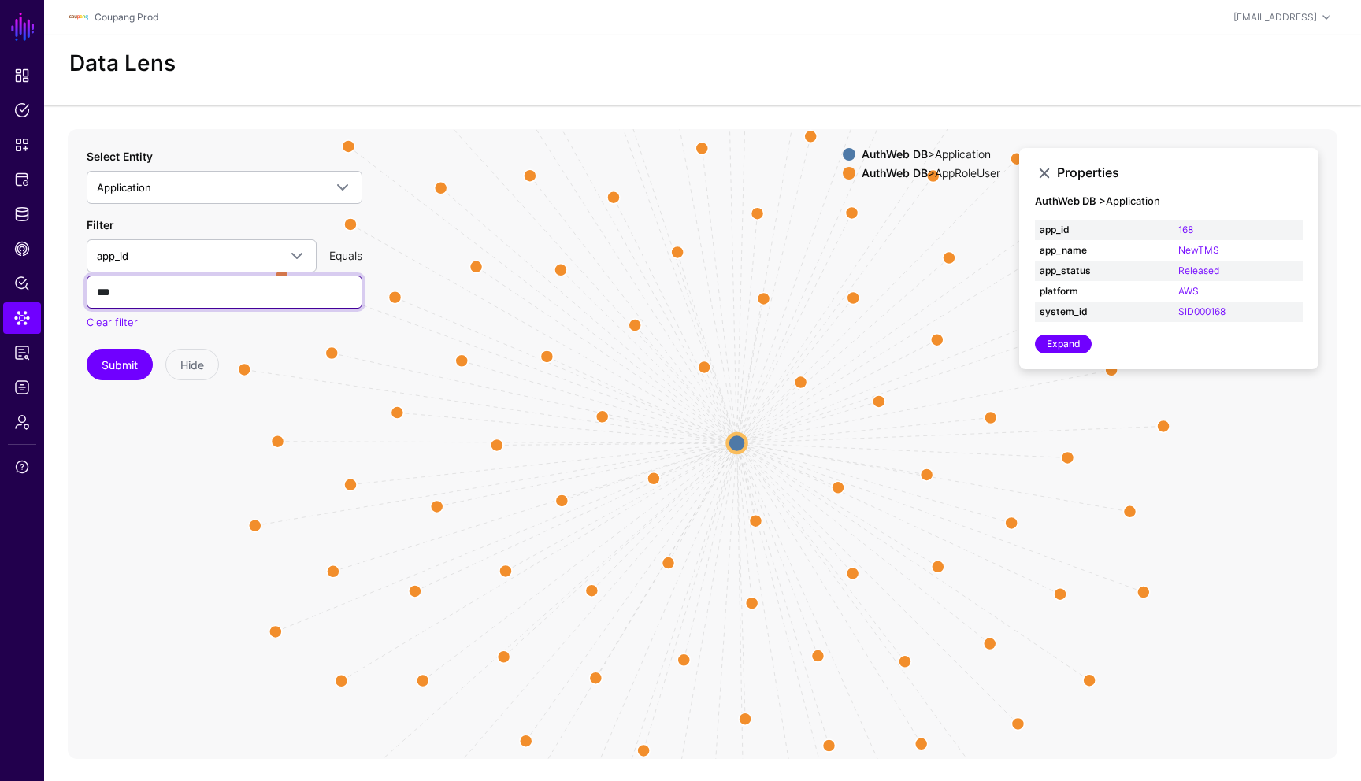
click at [87, 349] on button "Submit" at bounding box center [120, 364] width 66 height 31
click at [738, 444] on circle at bounding box center [735, 443] width 19 height 19
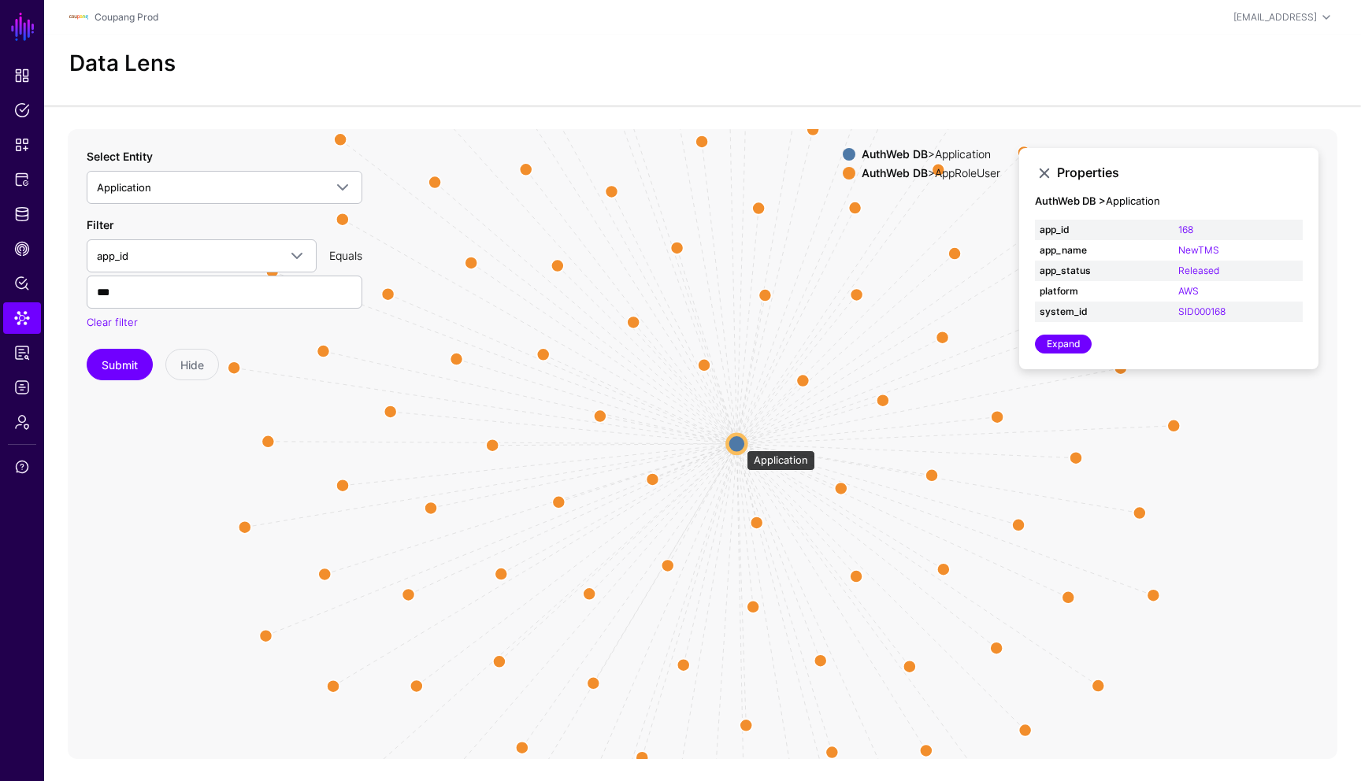
click at [739, 442] on circle at bounding box center [736, 443] width 19 height 19
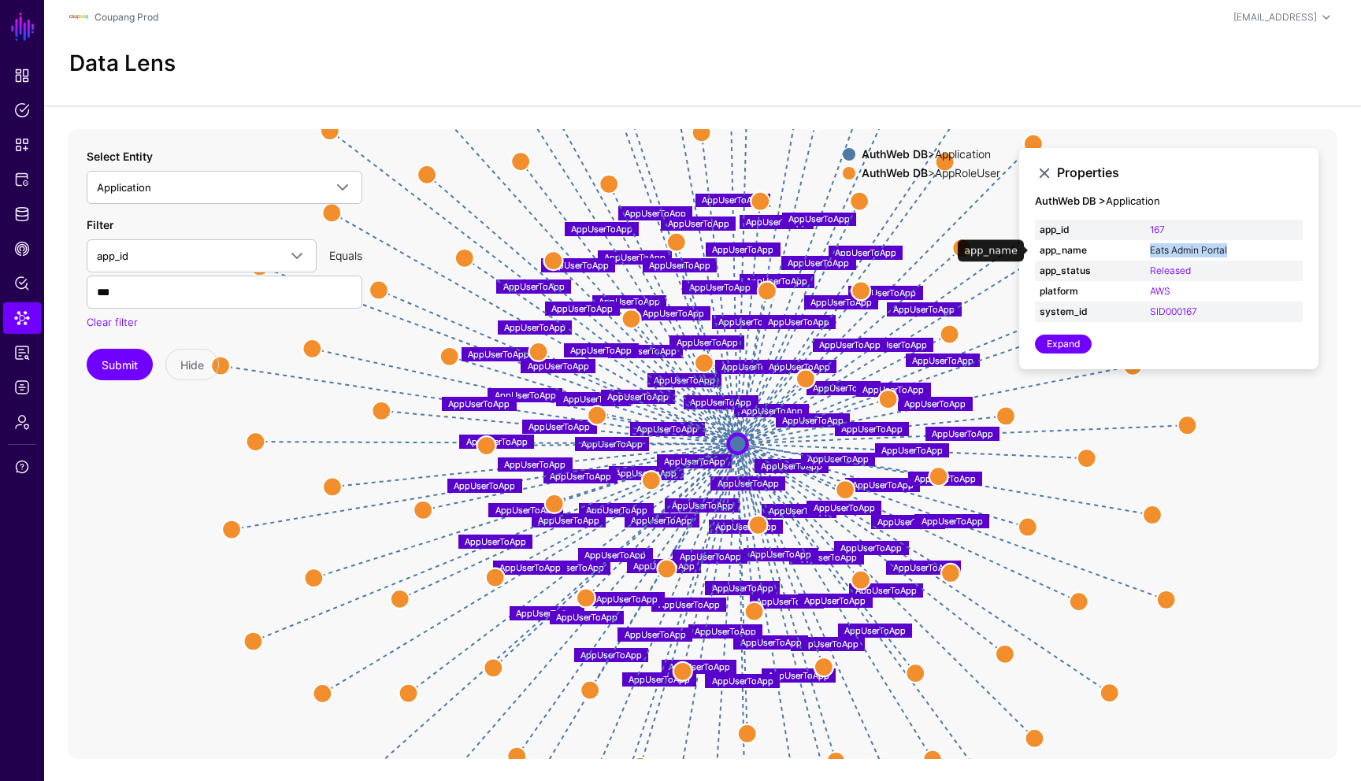
drag, startPoint x: 1274, startPoint y: 248, endPoint x: 1148, endPoint y: 252, distance: 126.0
click at [1148, 252] on td "Eats Admin Portal" at bounding box center [1223, 250] width 157 height 20
copy link "Eats Admin Portal"
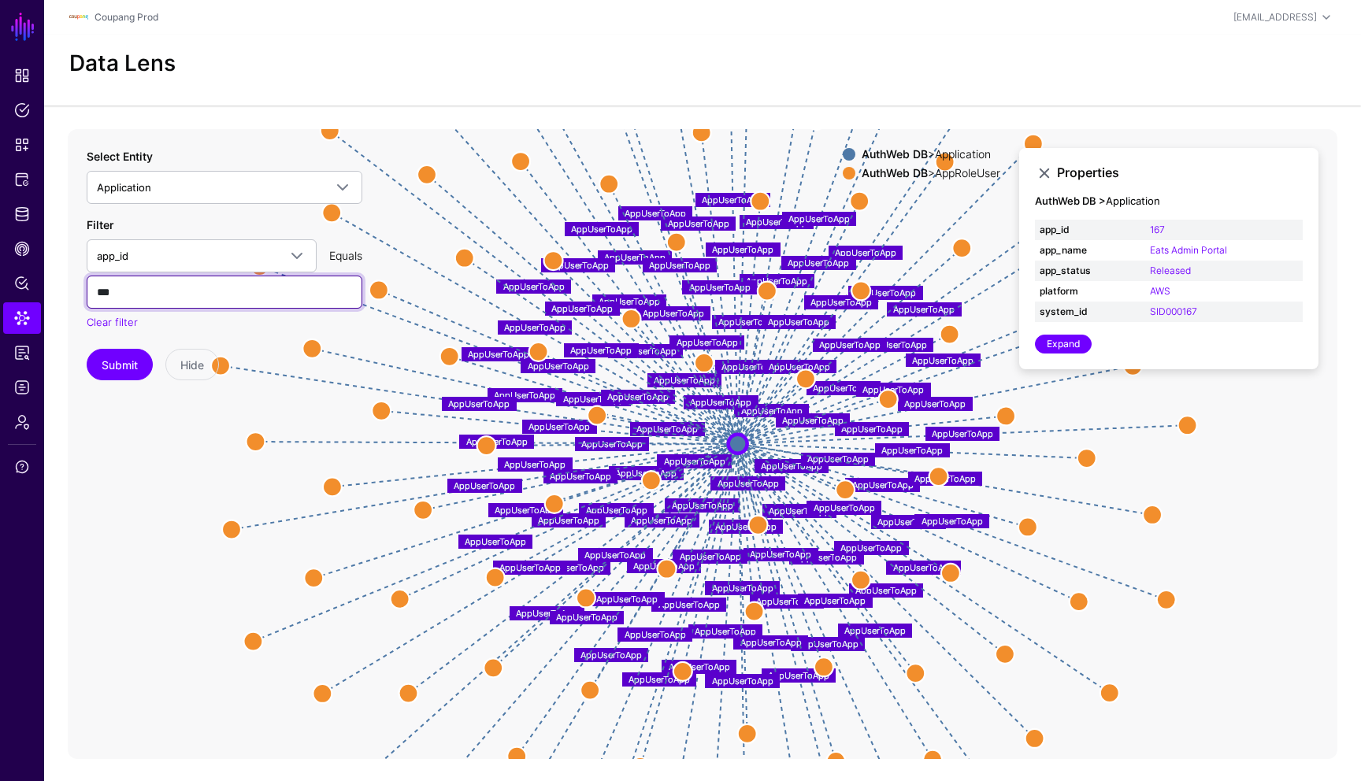
click at [145, 286] on input "***" at bounding box center [225, 292] width 276 height 33
click at [87, 349] on button "Submit" at bounding box center [120, 364] width 66 height 31
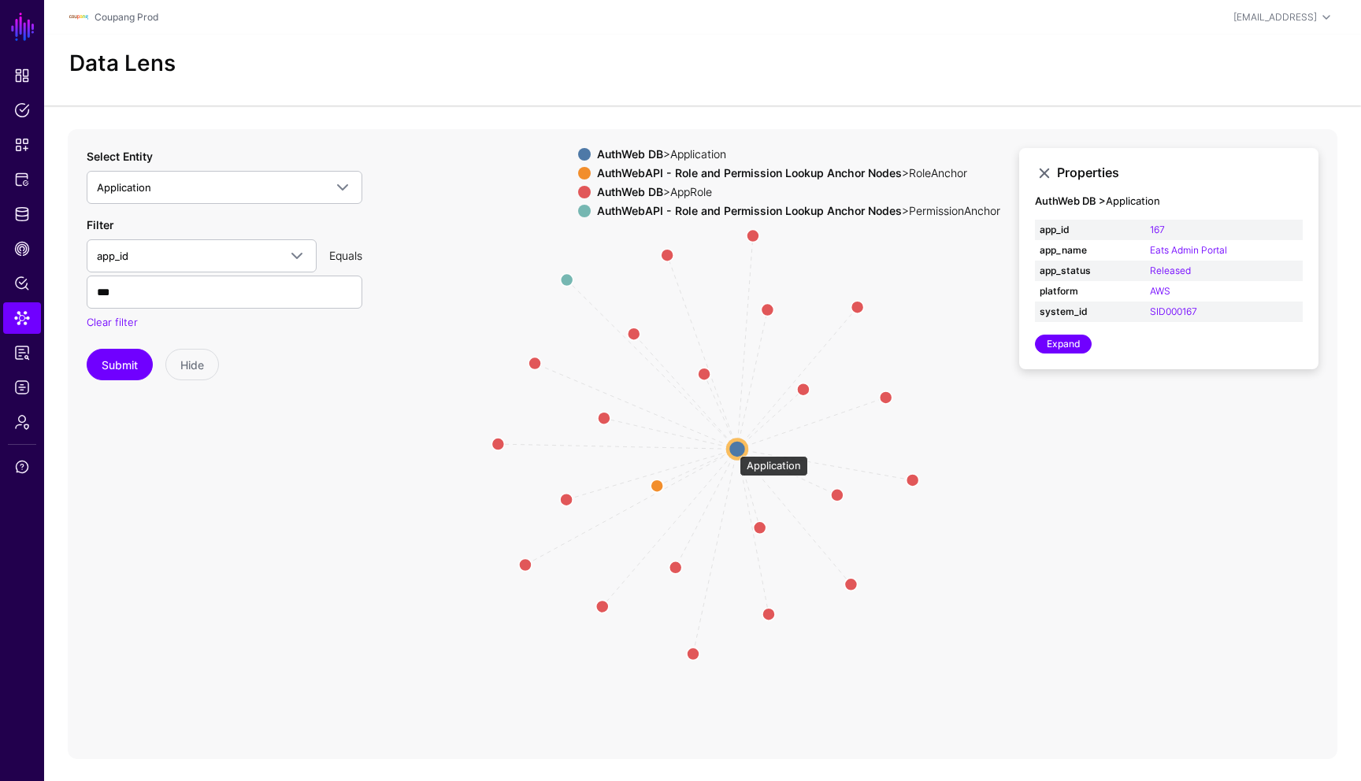
click at [731, 448] on circle at bounding box center [736, 448] width 19 height 19
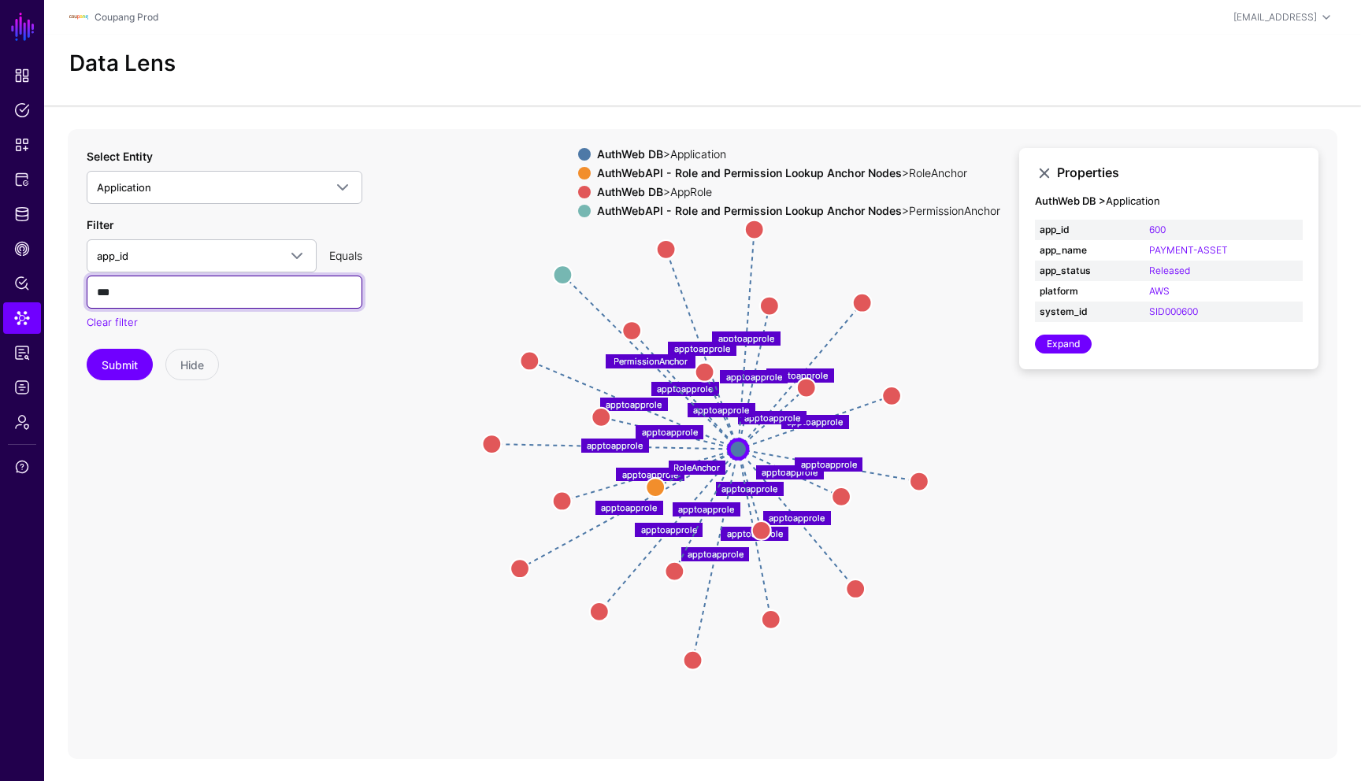
click at [122, 289] on input "***" at bounding box center [225, 292] width 276 height 33
click at [124, 361] on button "Submit" at bounding box center [120, 364] width 66 height 31
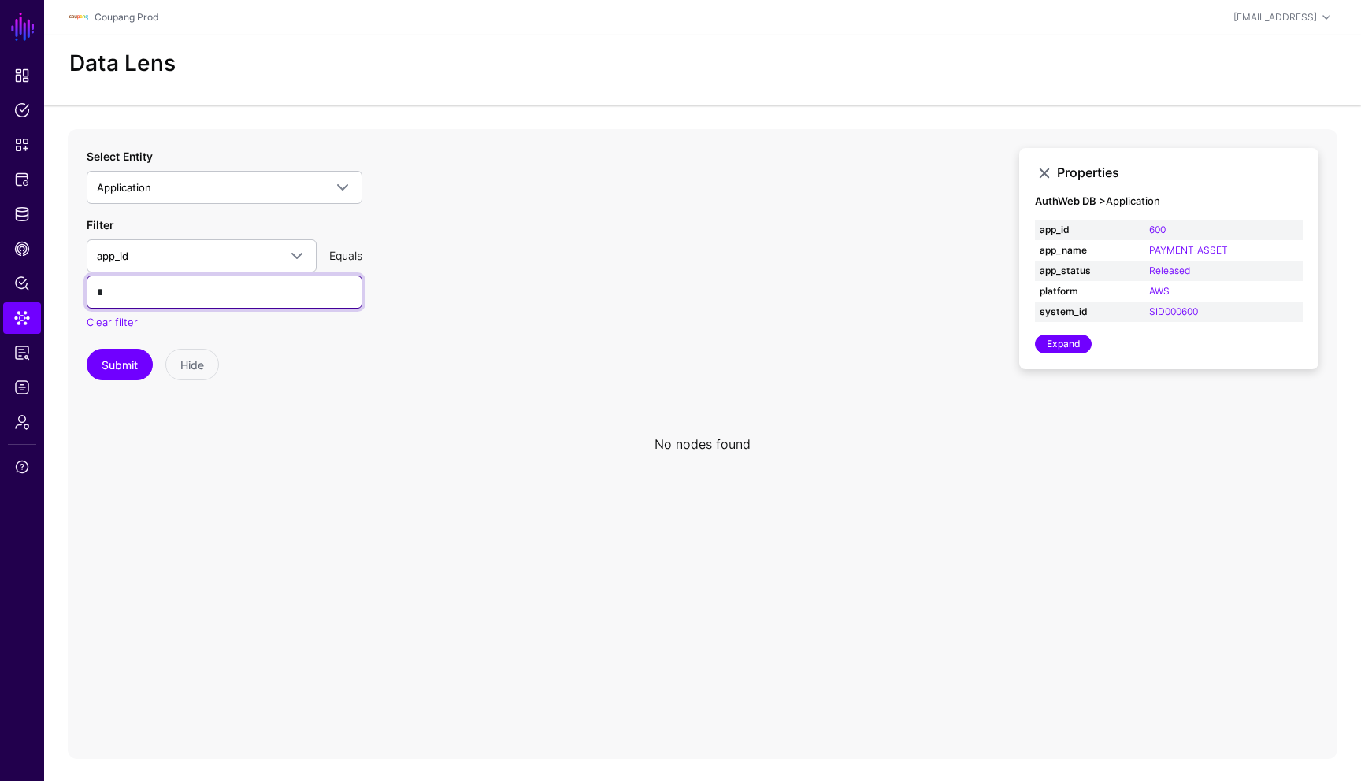
click at [183, 290] on input "*" at bounding box center [225, 292] width 276 height 33
click at [117, 374] on button "Submit" at bounding box center [120, 364] width 66 height 31
click at [147, 294] on input "*" at bounding box center [225, 292] width 276 height 33
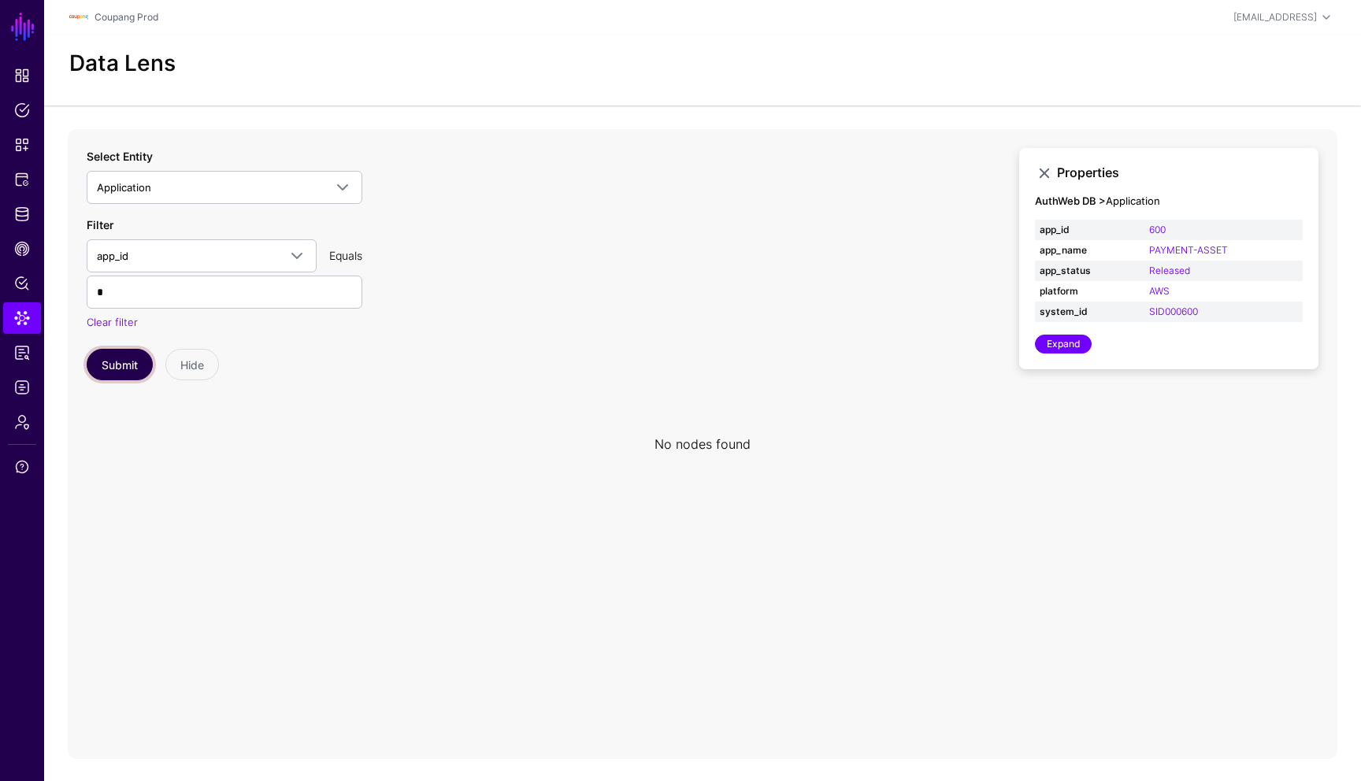
click at [106, 373] on button "Submit" at bounding box center [120, 364] width 66 height 31
click at [198, 289] on input "*" at bounding box center [225, 292] width 276 height 33
click at [87, 349] on button "Submit" at bounding box center [120, 364] width 66 height 31
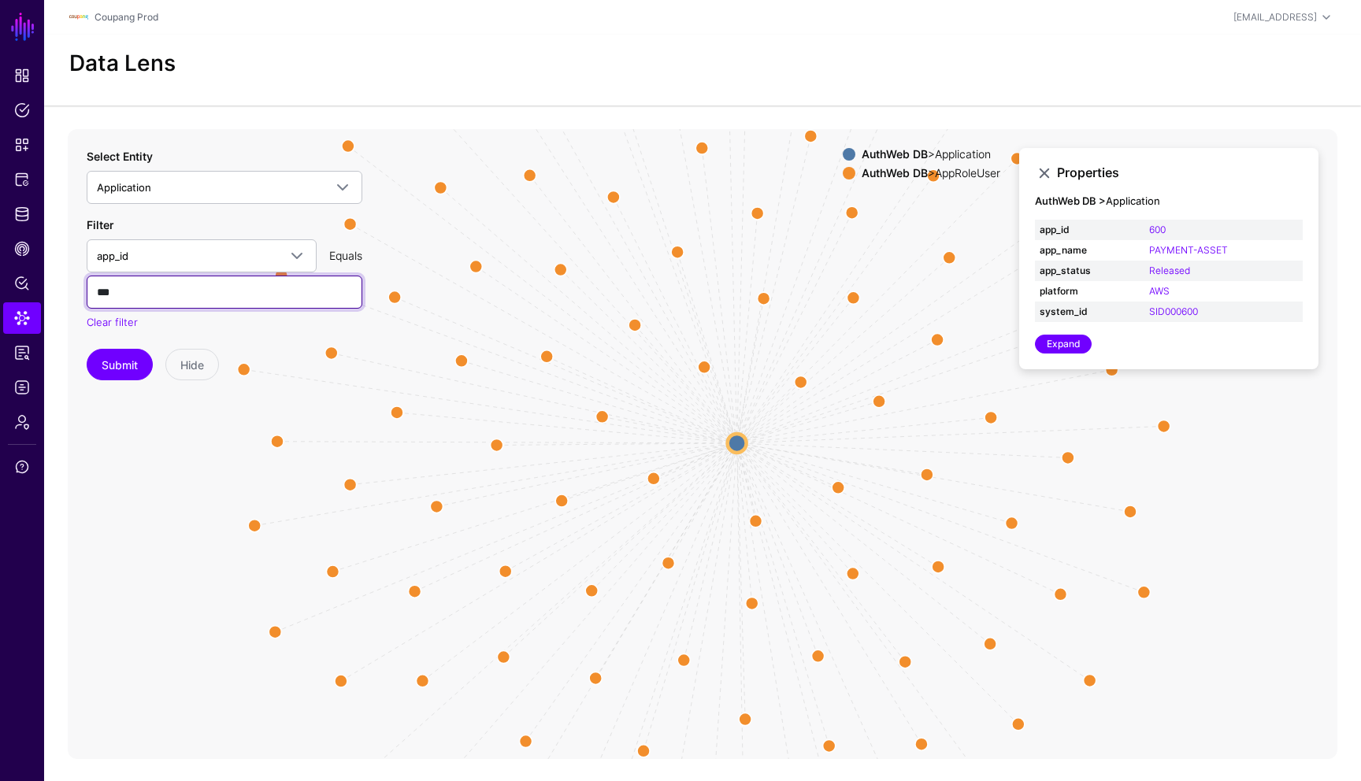
click at [100, 300] on input "***" at bounding box center [225, 292] width 276 height 33
type input "**"
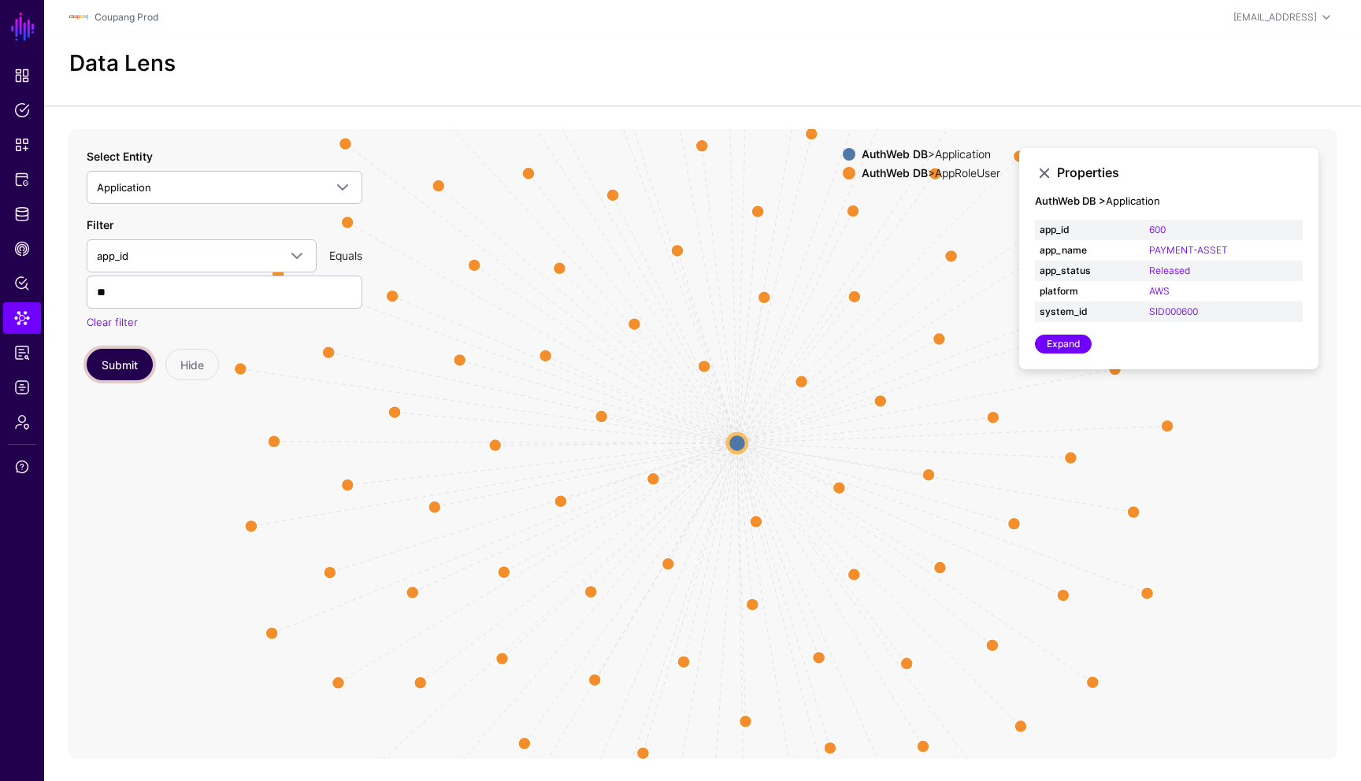
click at [109, 359] on button "Submit" at bounding box center [120, 364] width 66 height 31
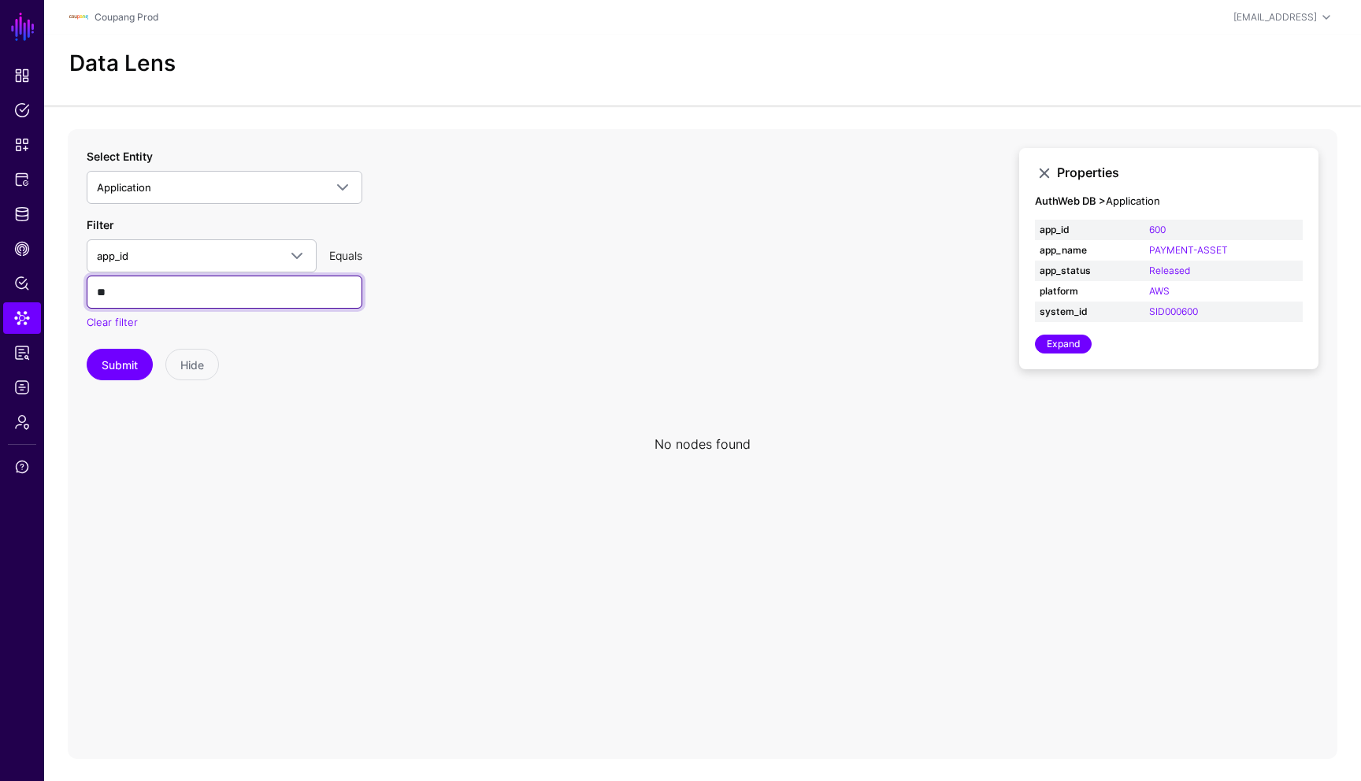
click at [198, 289] on input "**" at bounding box center [225, 292] width 276 height 33
click at [19, 432] on link "Admin" at bounding box center [22, 421] width 38 height 31
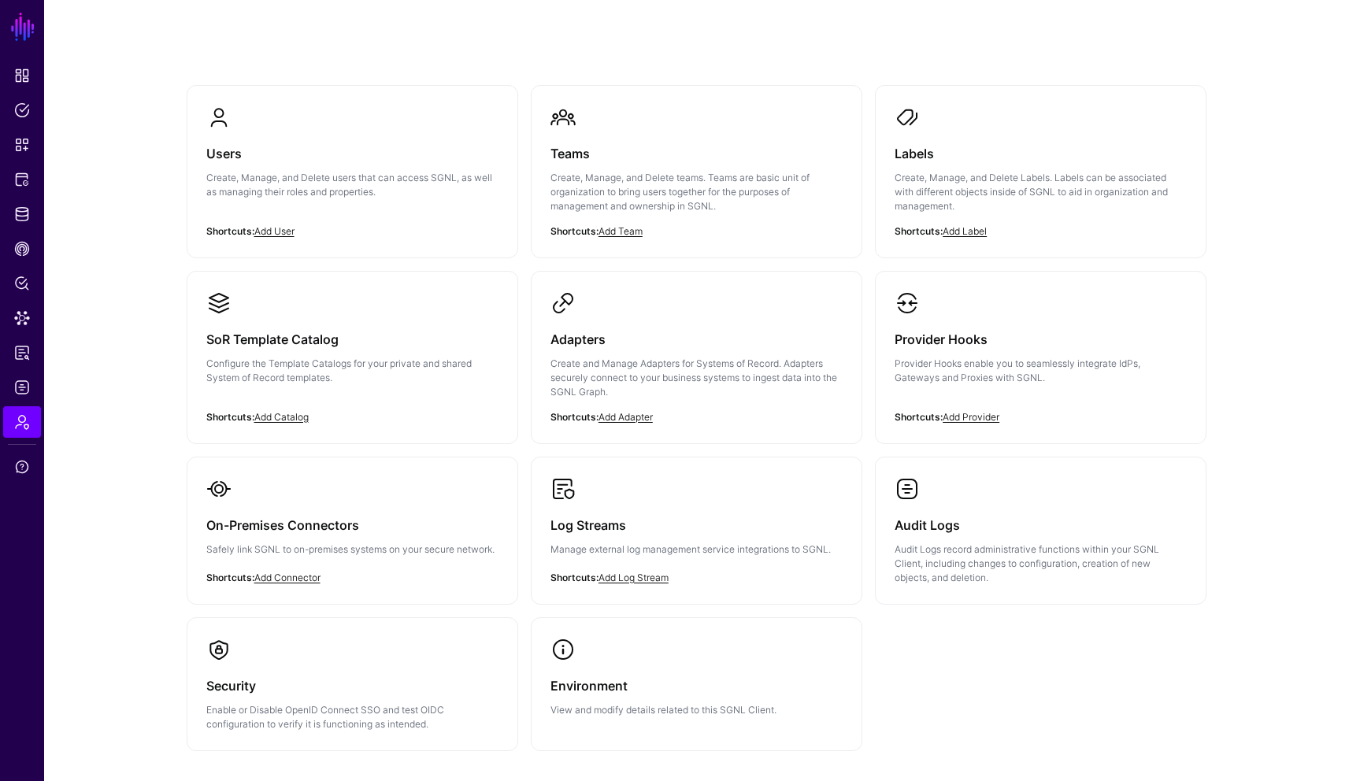
scroll to position [171, 0]
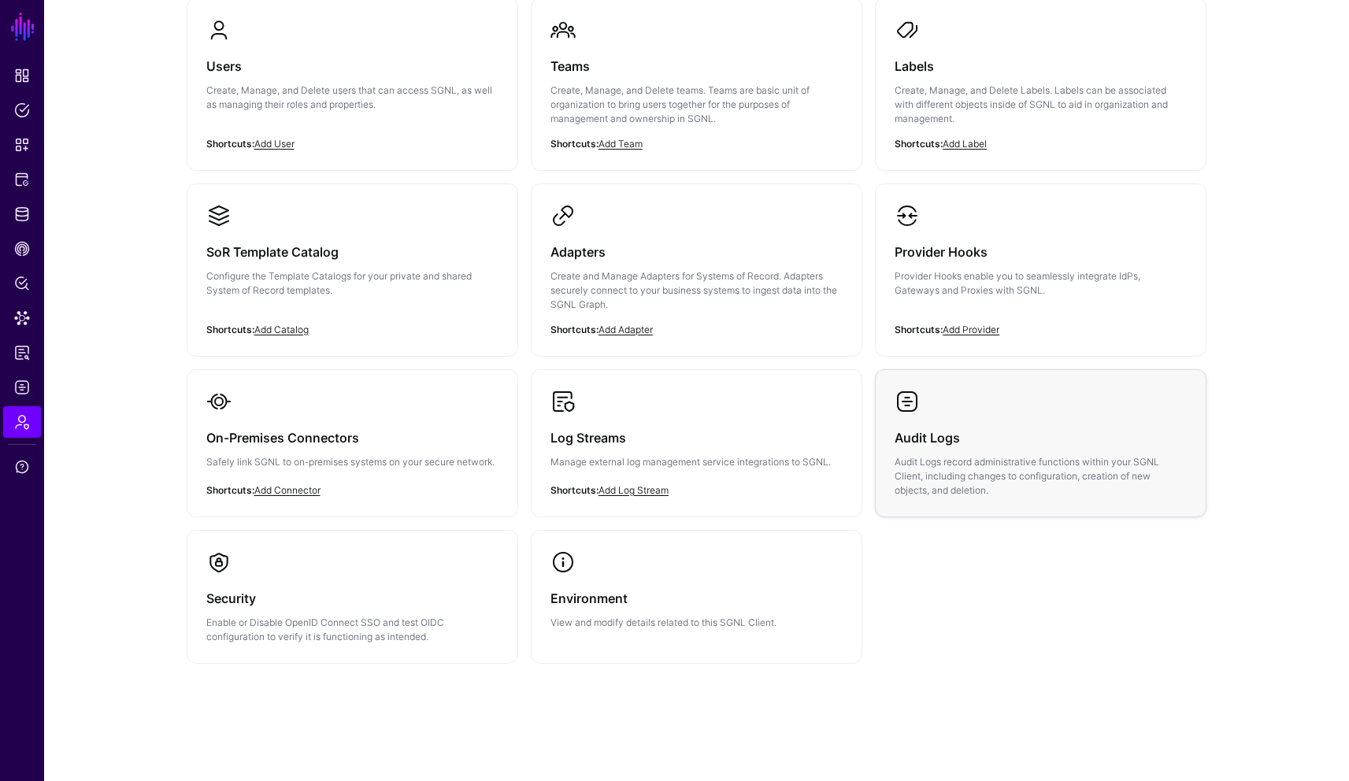
click at [1024, 472] on p "Audit Logs record administrative functions within your SGNL Client, including c…" at bounding box center [1040, 476] width 292 height 43
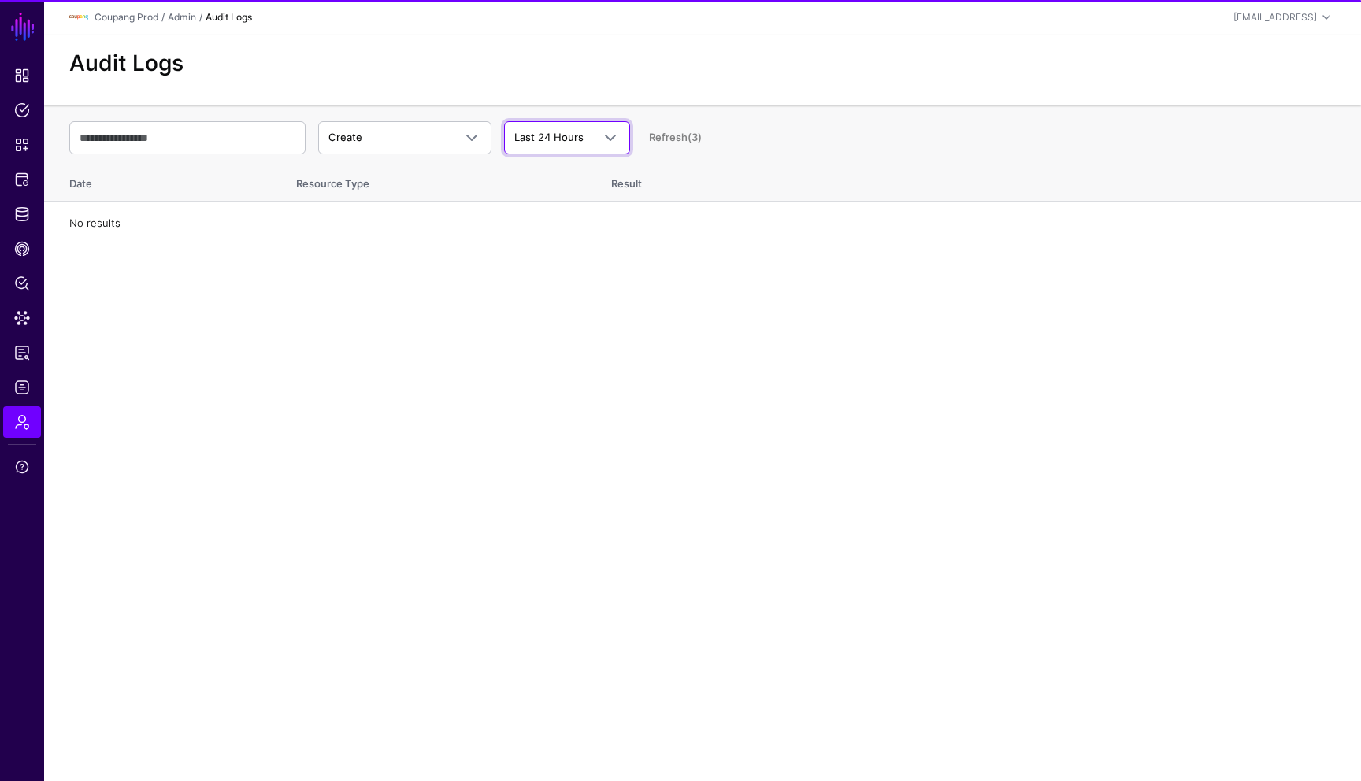
drag, startPoint x: 607, startPoint y: 143, endPoint x: 608, endPoint y: 156, distance: 12.6
click at [607, 143] on span at bounding box center [610, 137] width 19 height 19
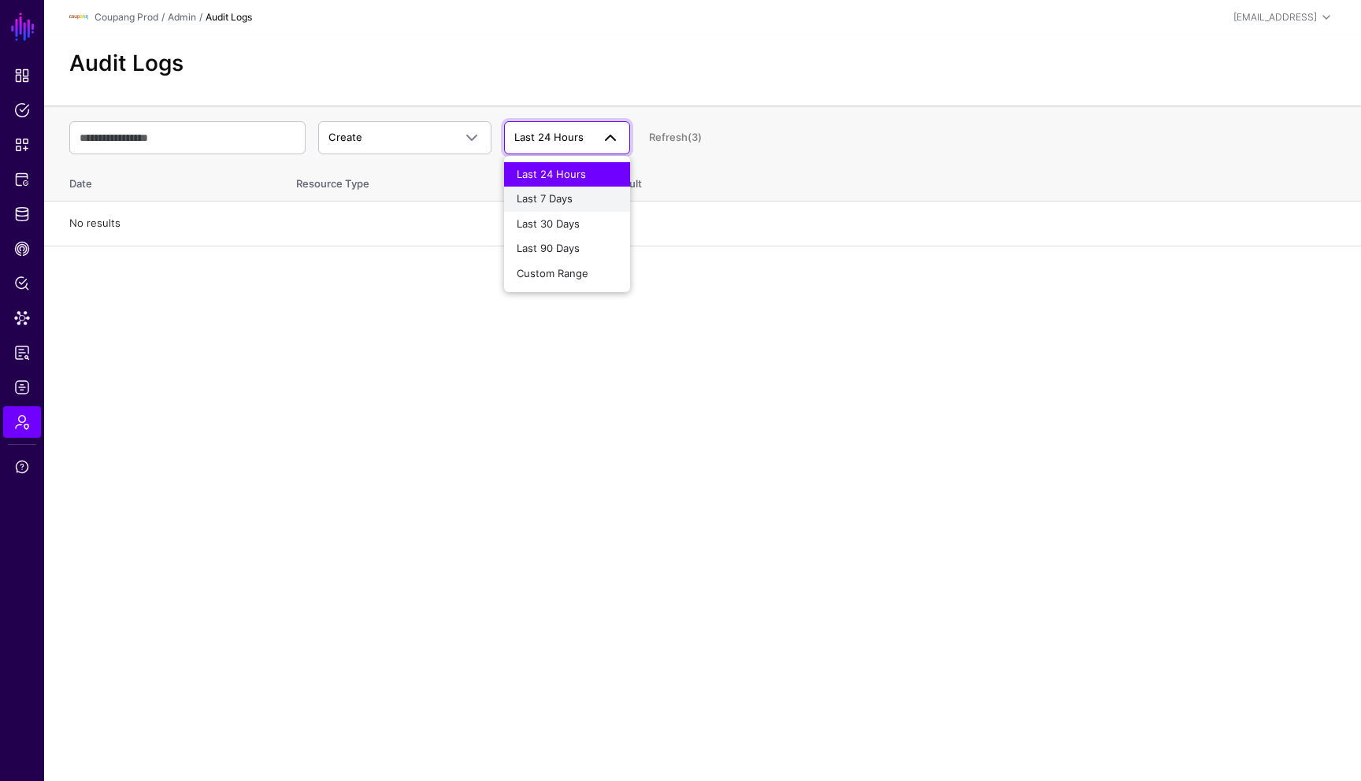
click at [587, 195] on div "Last 7 Days" at bounding box center [566, 199] width 101 height 16
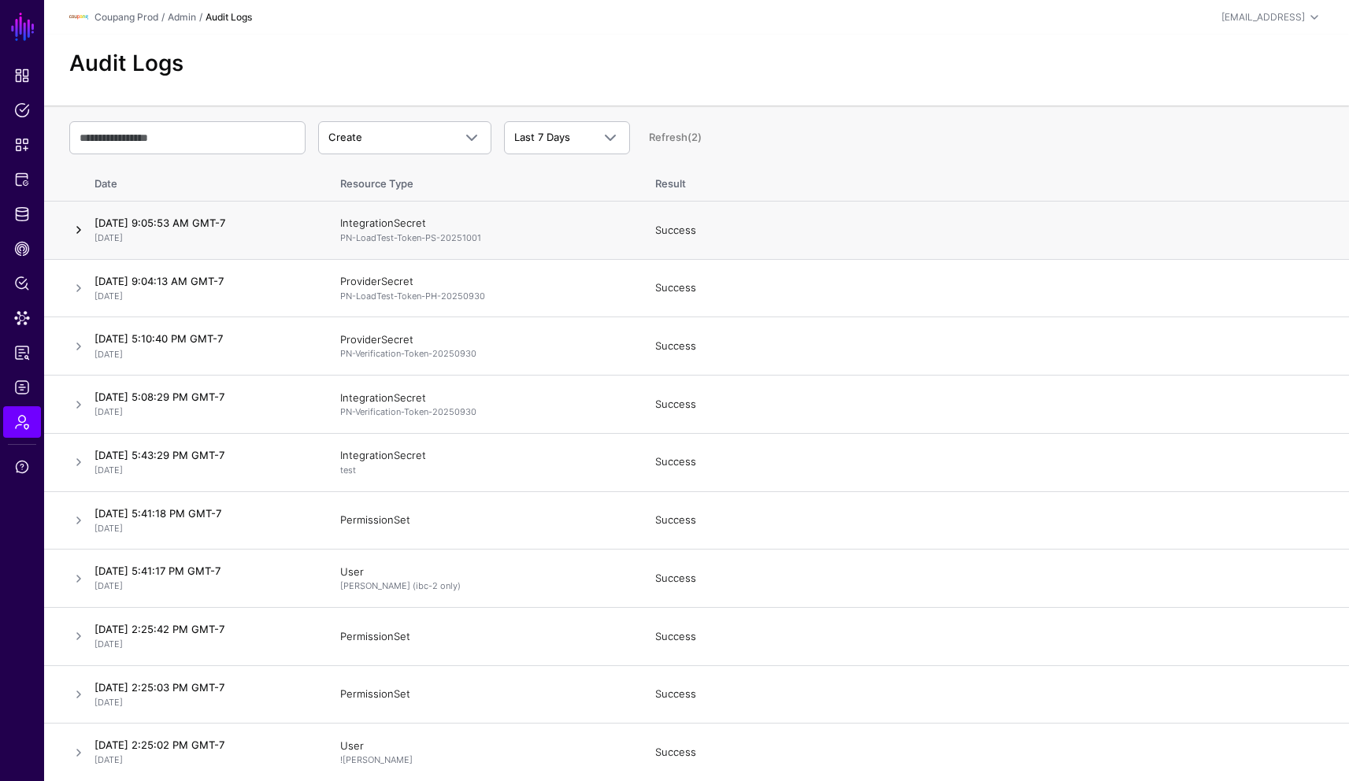
click at [87, 231] on link at bounding box center [78, 229] width 19 height 19
